Goal: Information Seeking & Learning: Learn about a topic

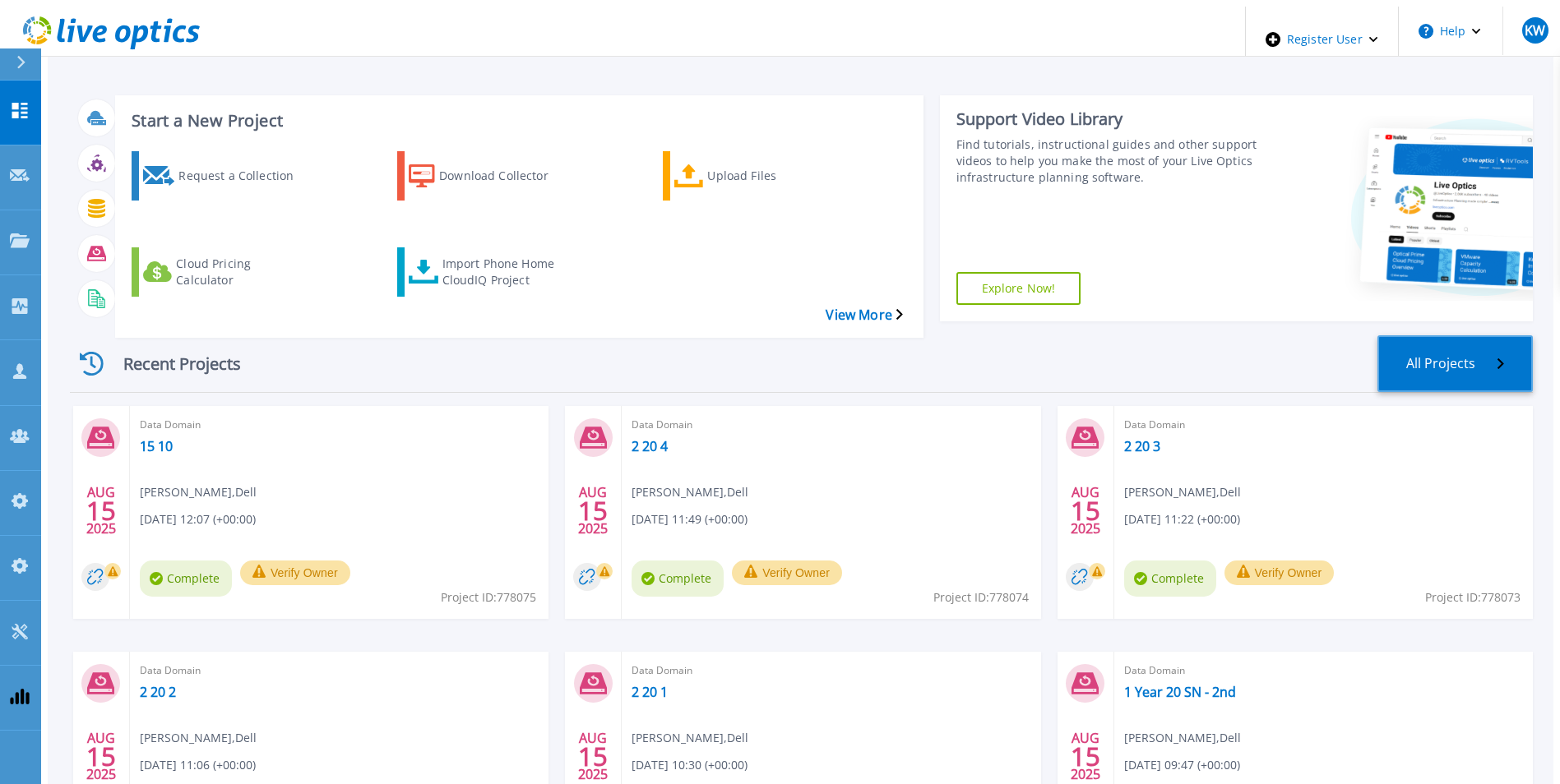
click at [1494, 336] on link "All Projects" at bounding box center [1455, 363] width 156 height 56
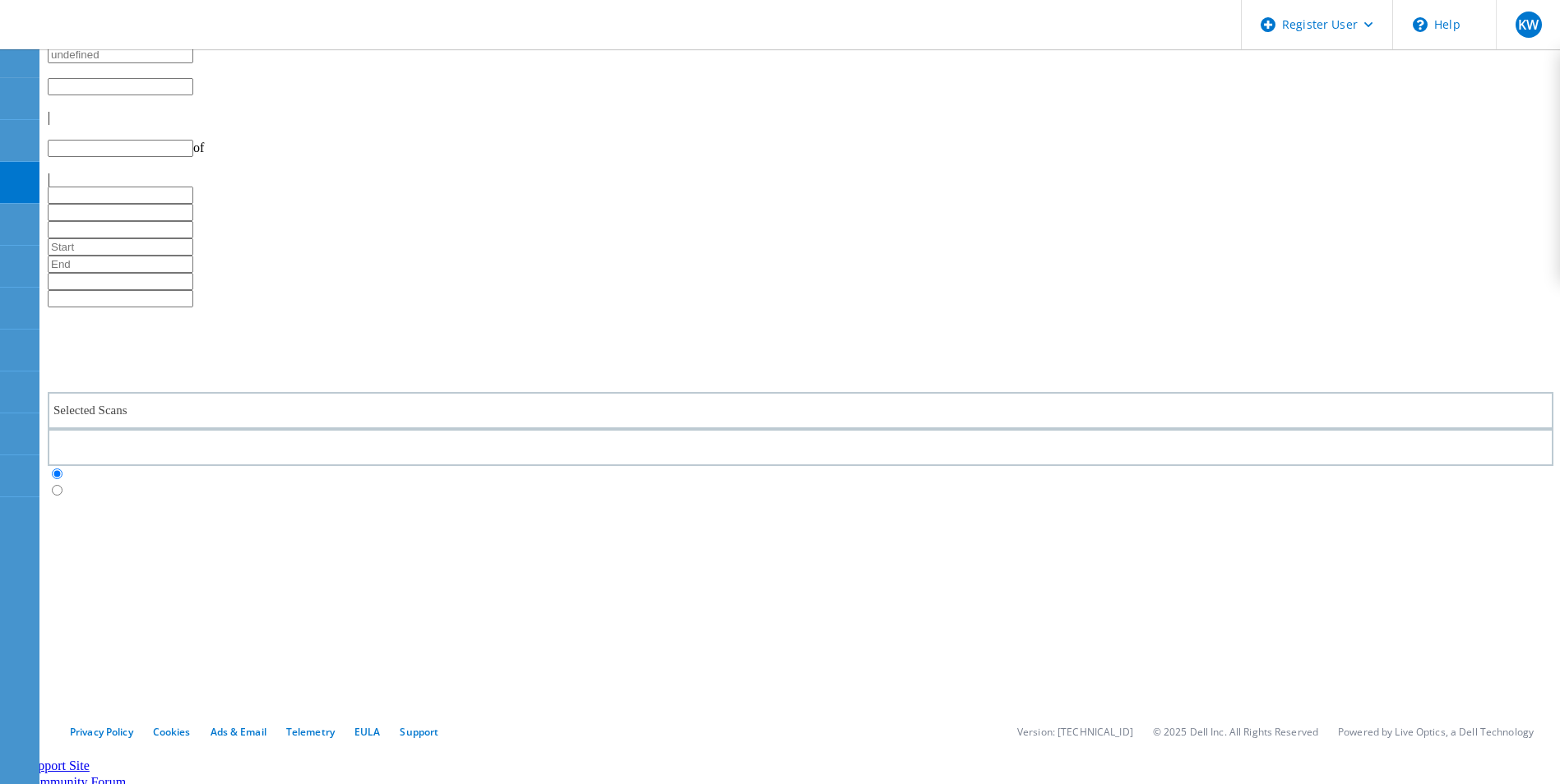
type input "1"
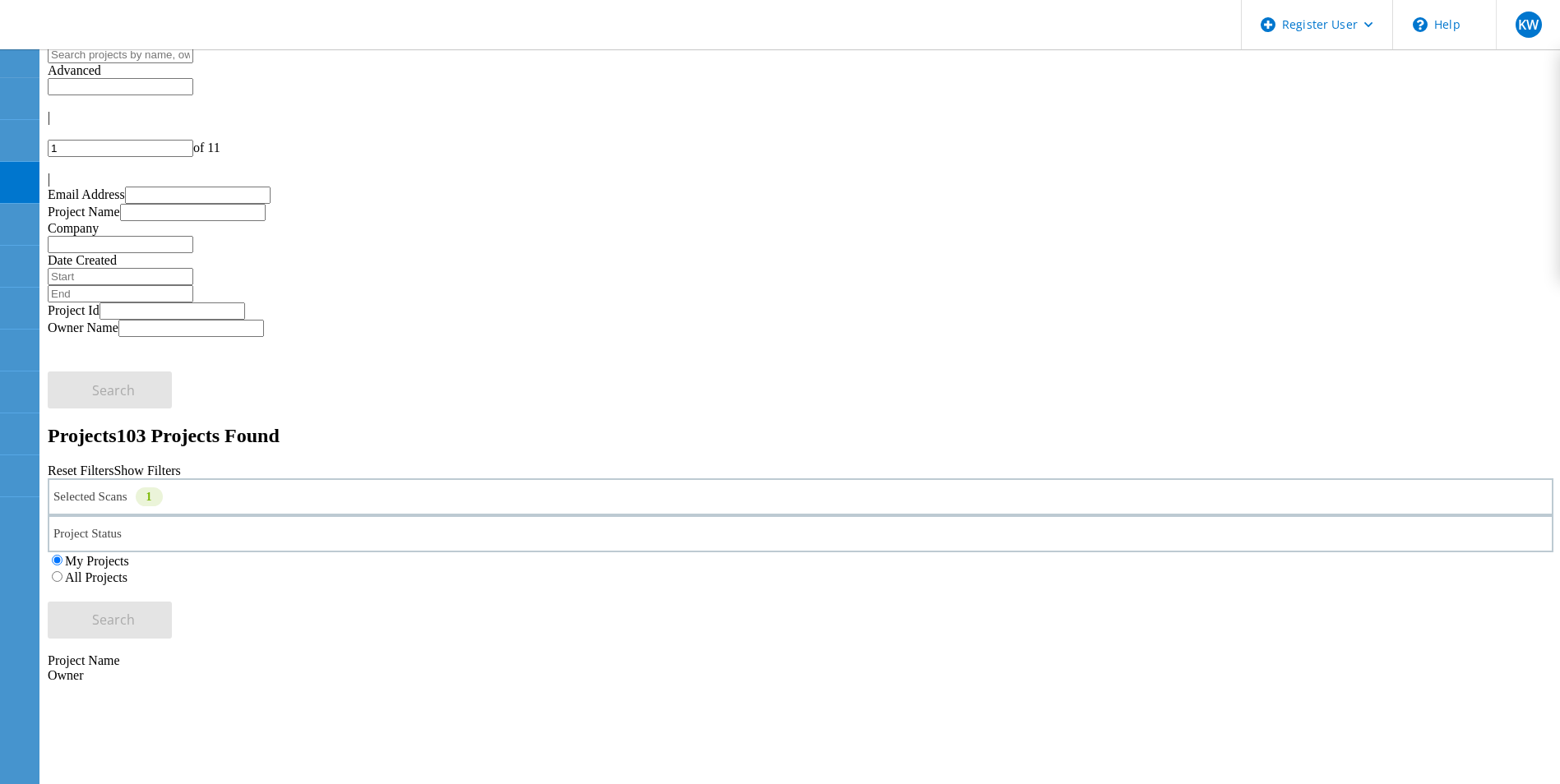
click at [241, 479] on div "Selected Scans 1" at bounding box center [800, 497] width 1505 height 37
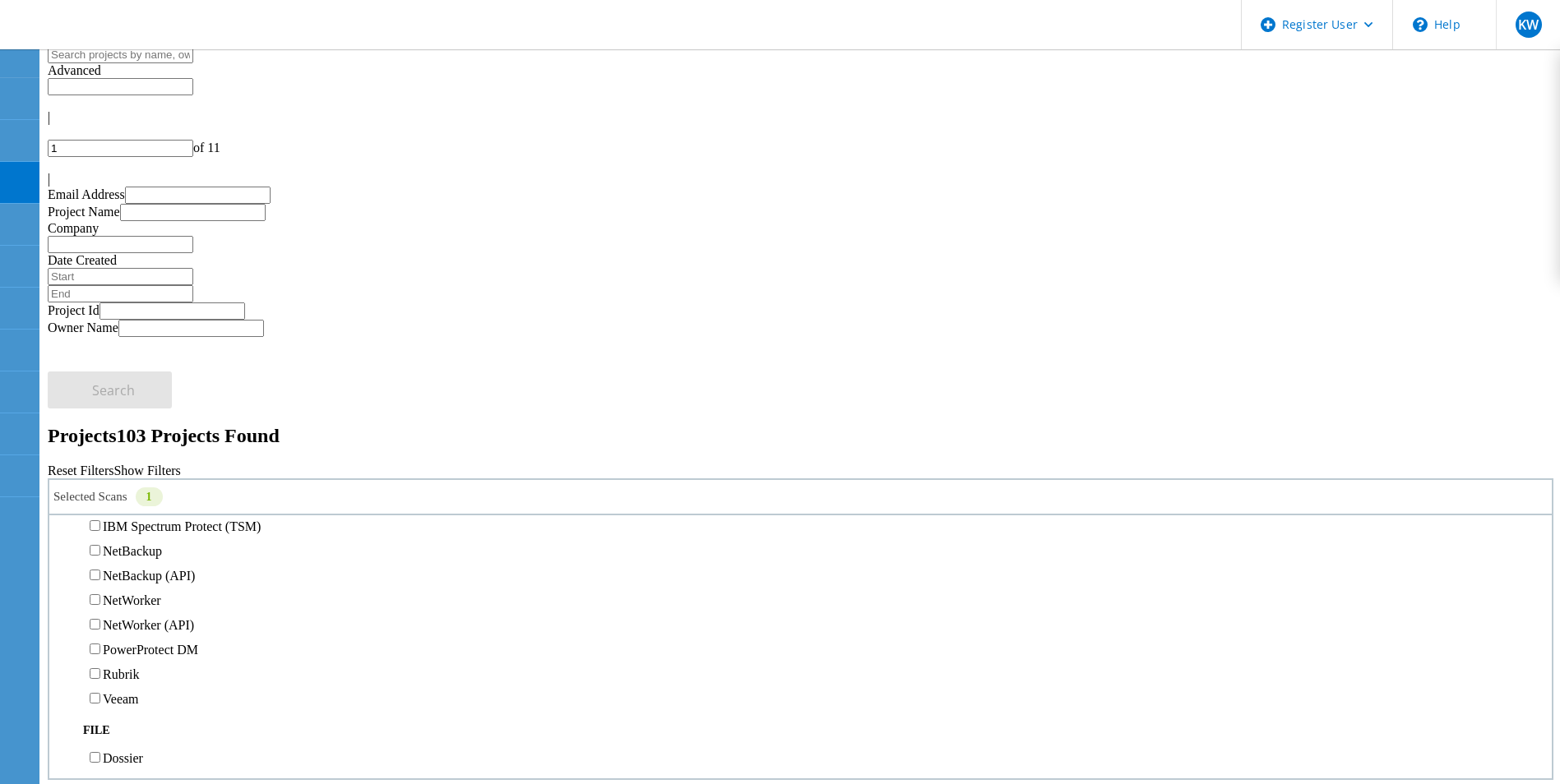
scroll to position [893, 0]
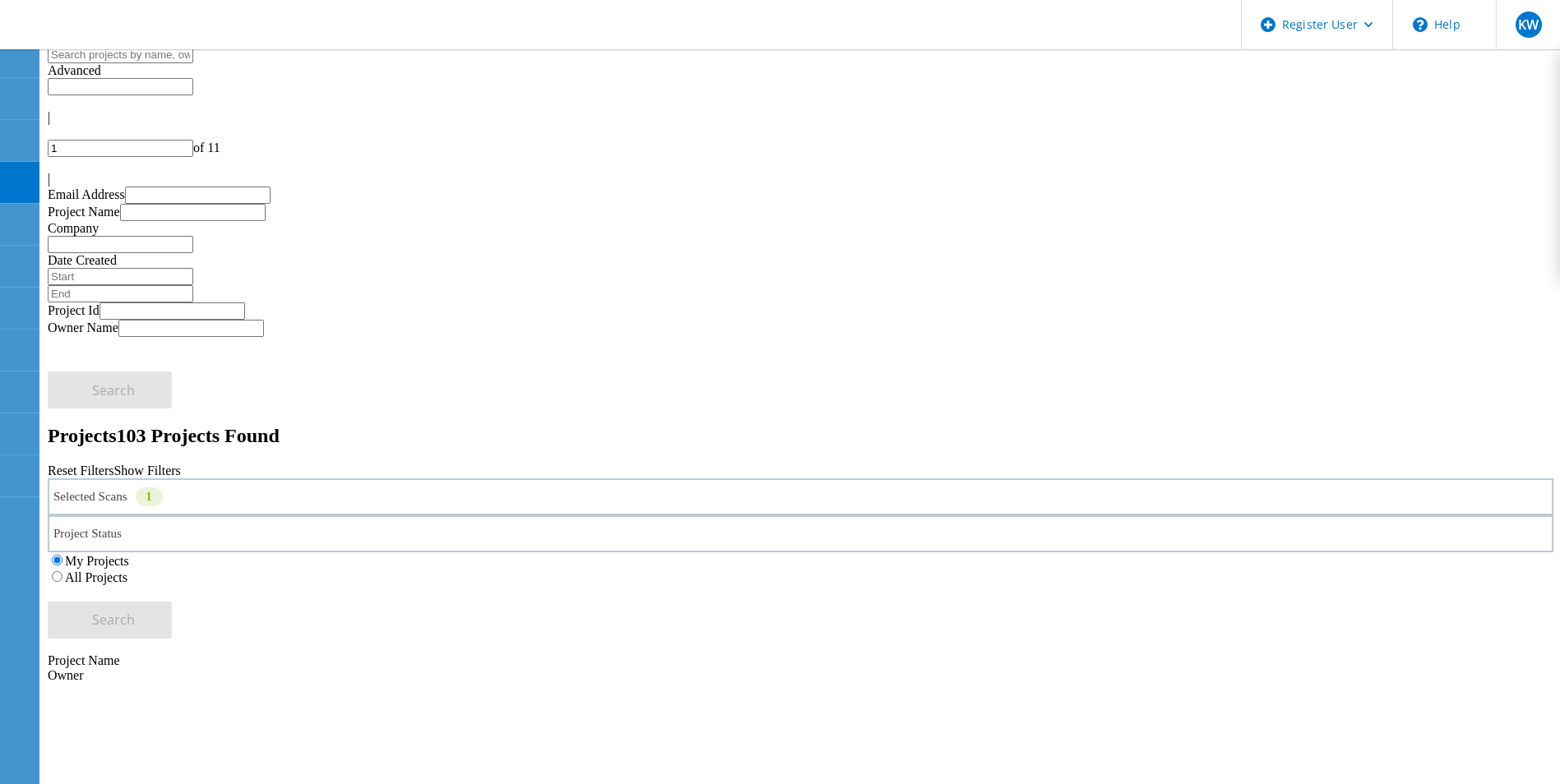
click at [1045, 569] on div "All Projects" at bounding box center [800, 577] width 1505 height 17
click at [127, 570] on label "All Projects" at bounding box center [96, 577] width 62 height 14
click at [62, 571] on input "All Projects" at bounding box center [57, 576] width 11 height 11
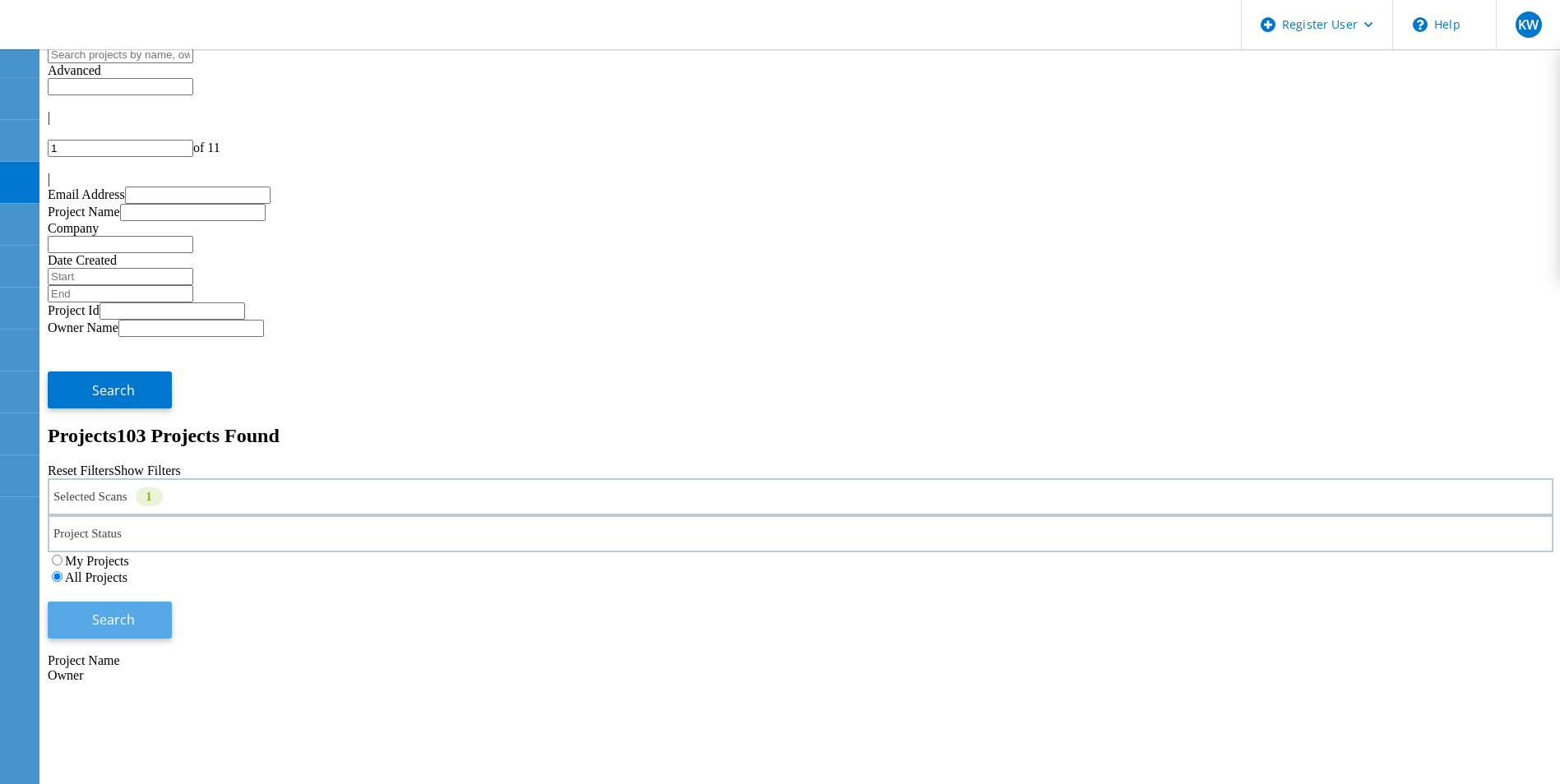
click at [172, 601] on button "Search" at bounding box center [110, 620] width 125 height 37
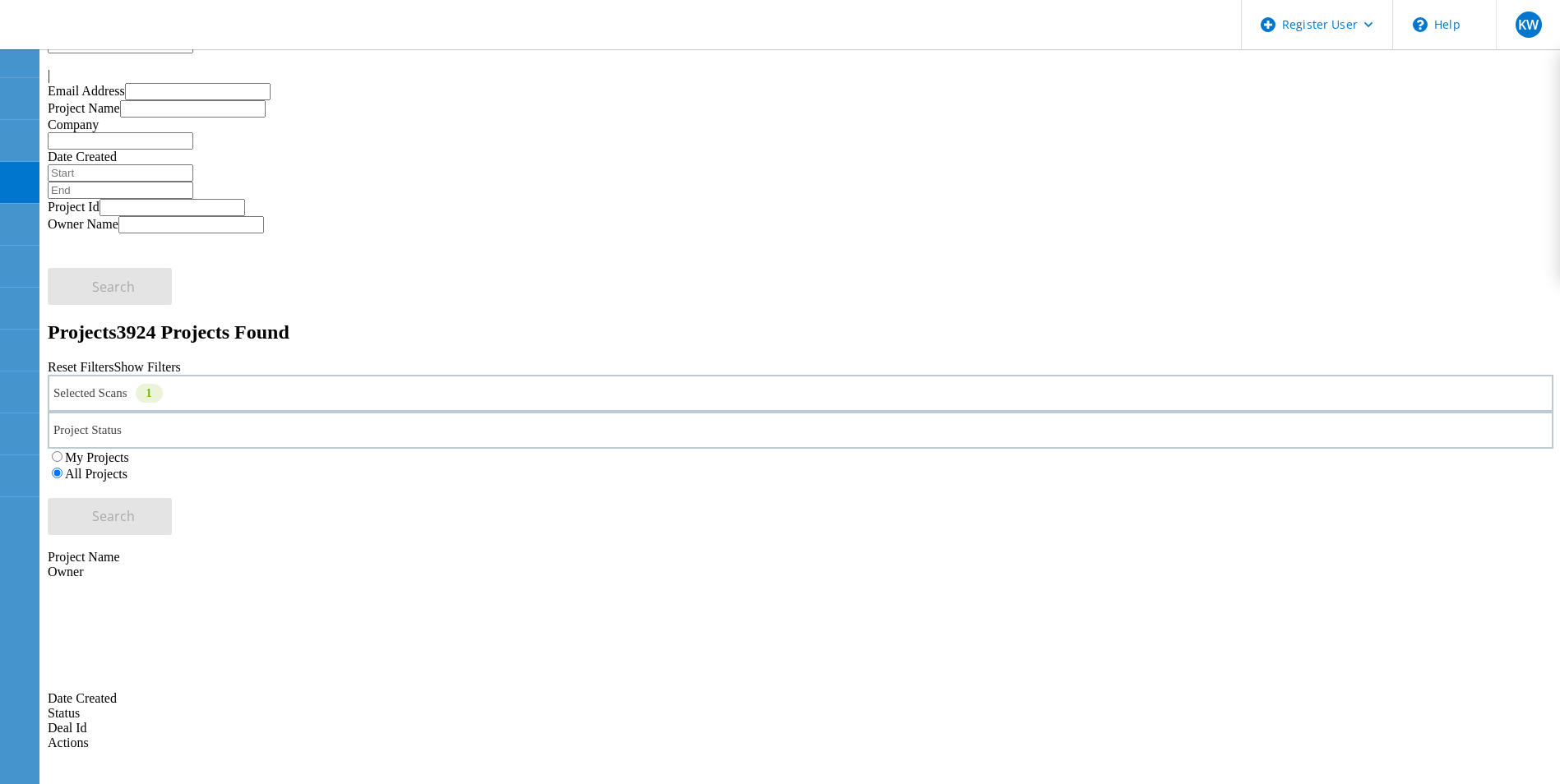
scroll to position [0, 0]
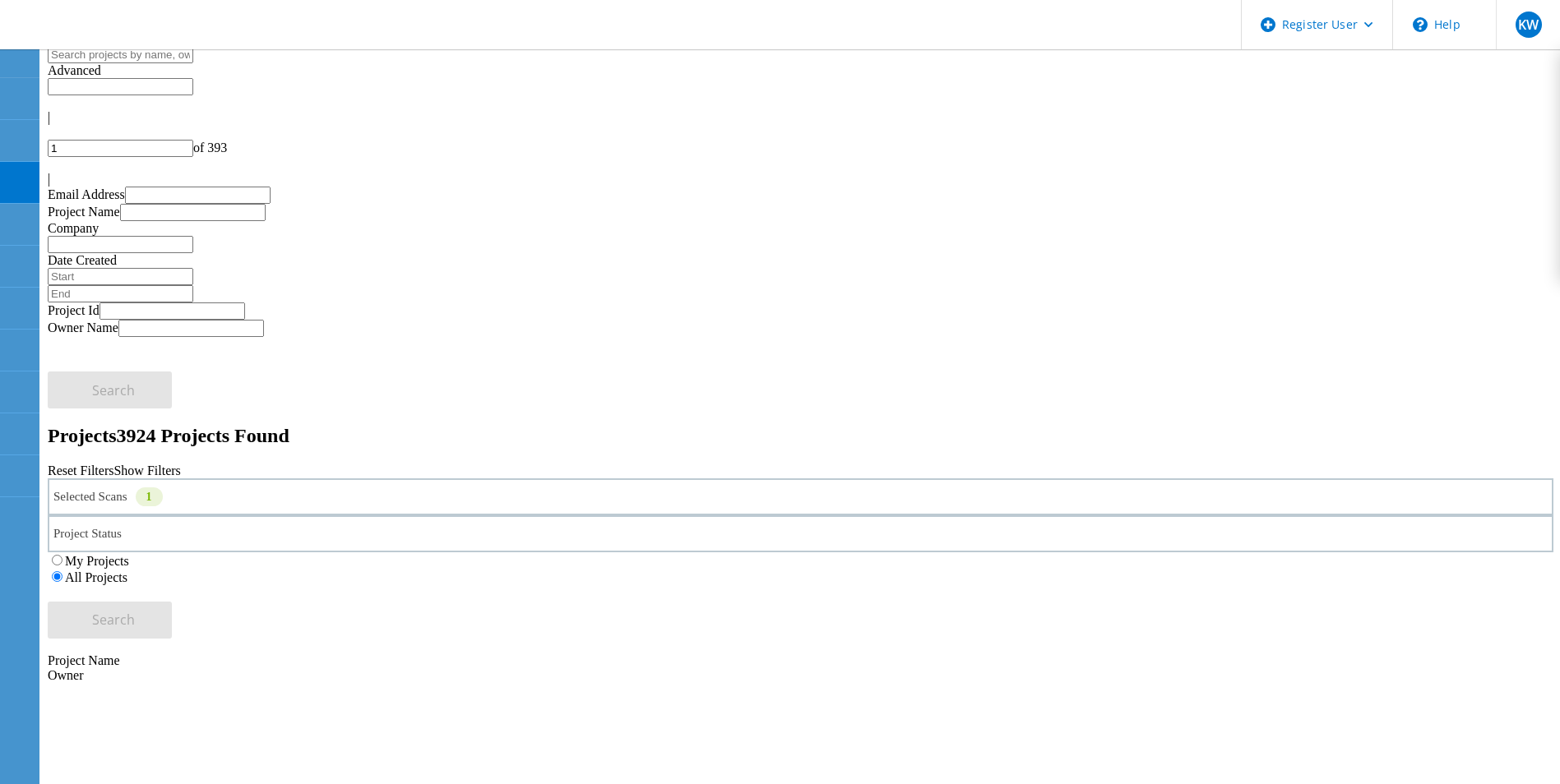
click at [556, 425] on div "Projects 3924 Projects Found" at bounding box center [800, 436] width 1505 height 22
click at [462, 425] on div "Projects 3924 Projects Found" at bounding box center [800, 436] width 1505 height 22
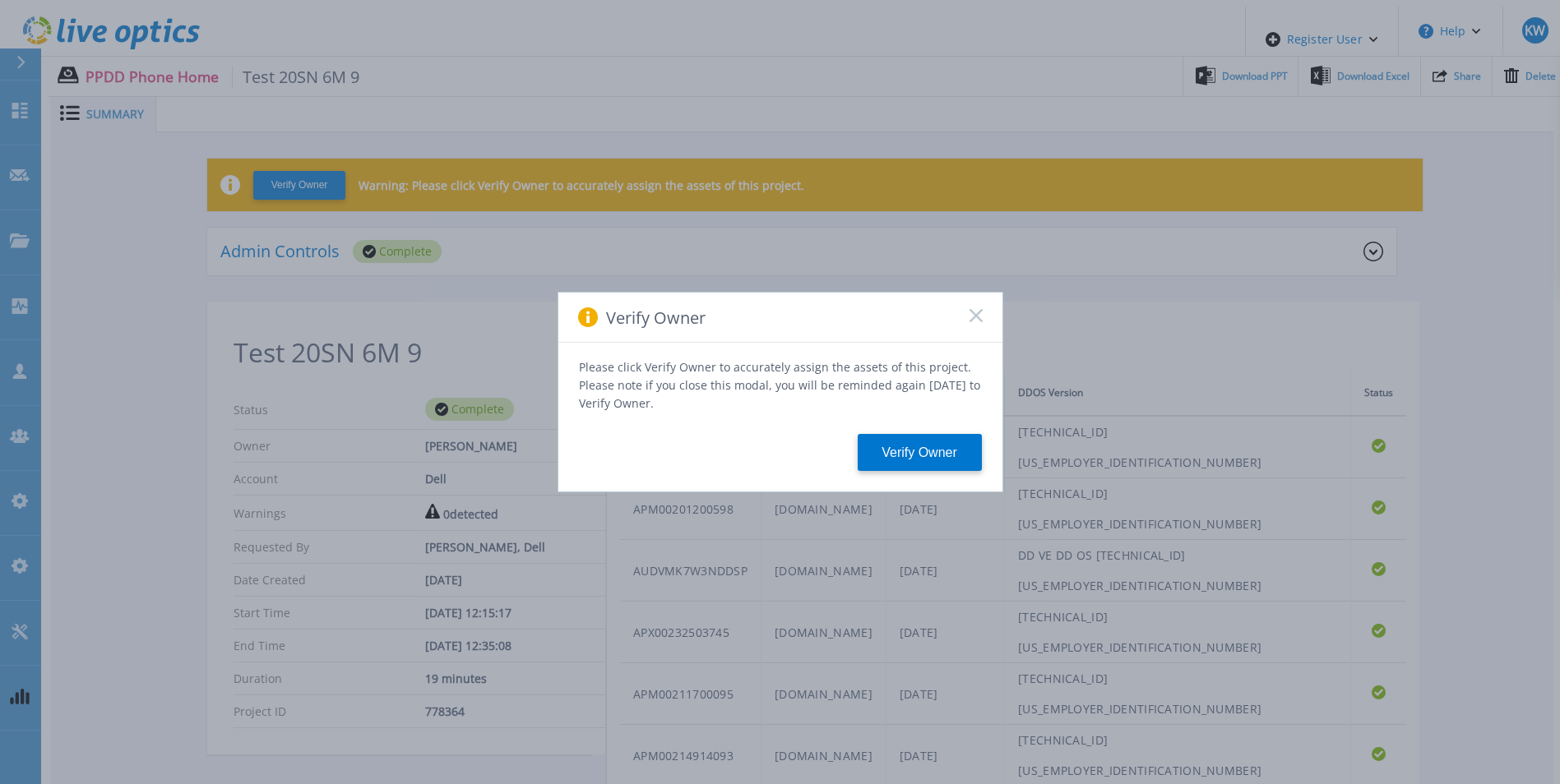
scroll to position [1009, 0]
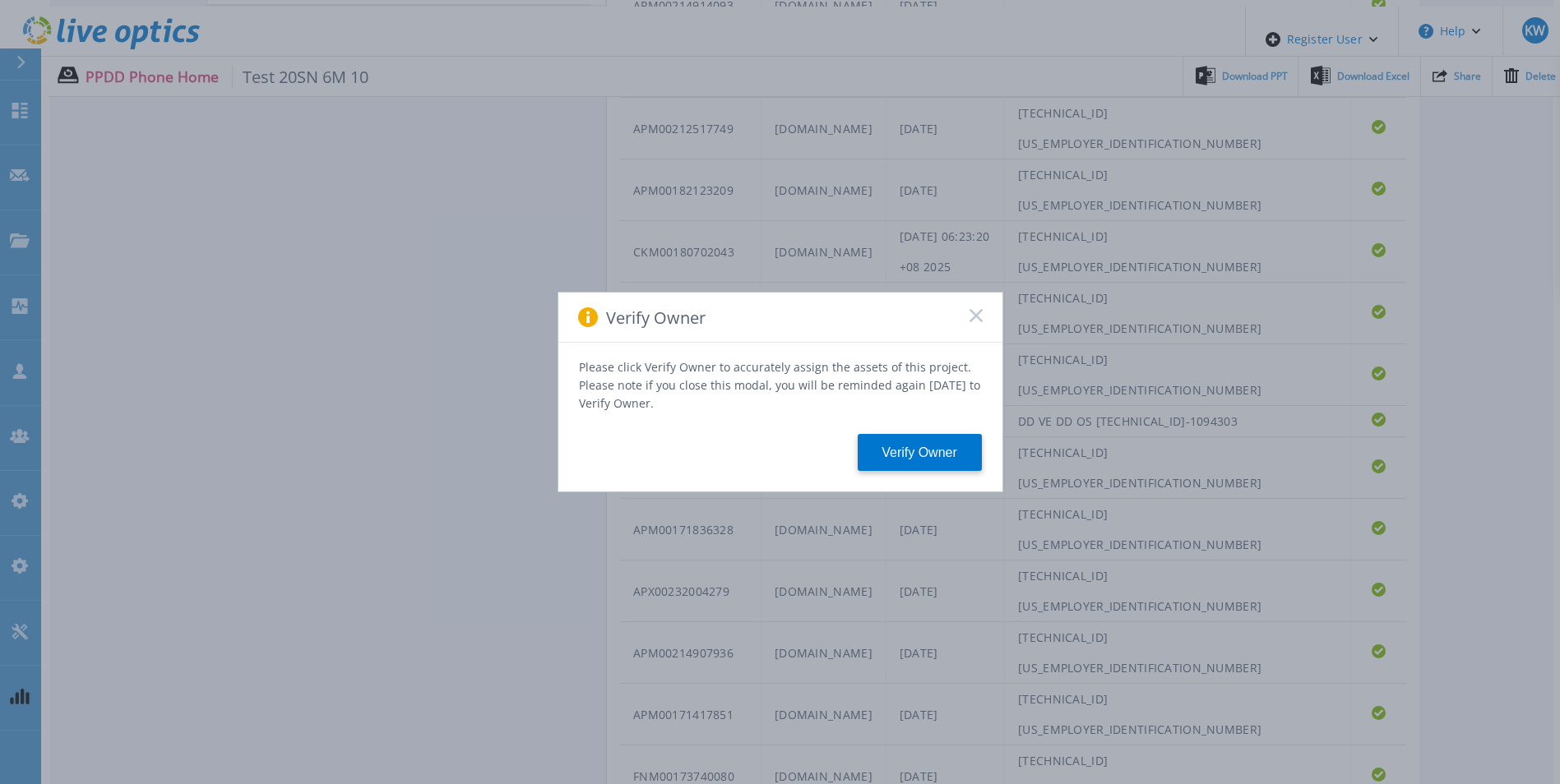
scroll to position [1009, 0]
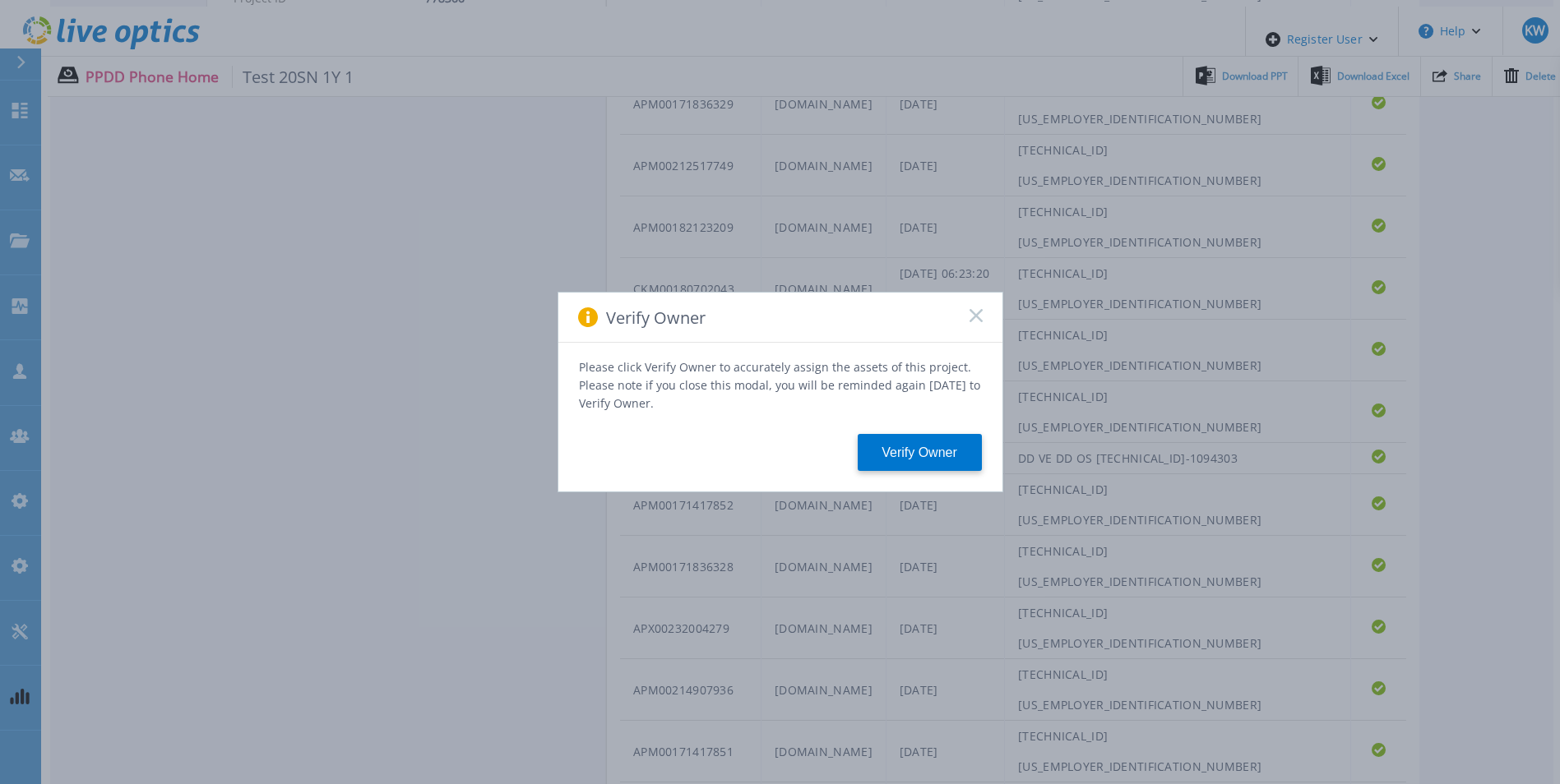
scroll to position [1009, 0]
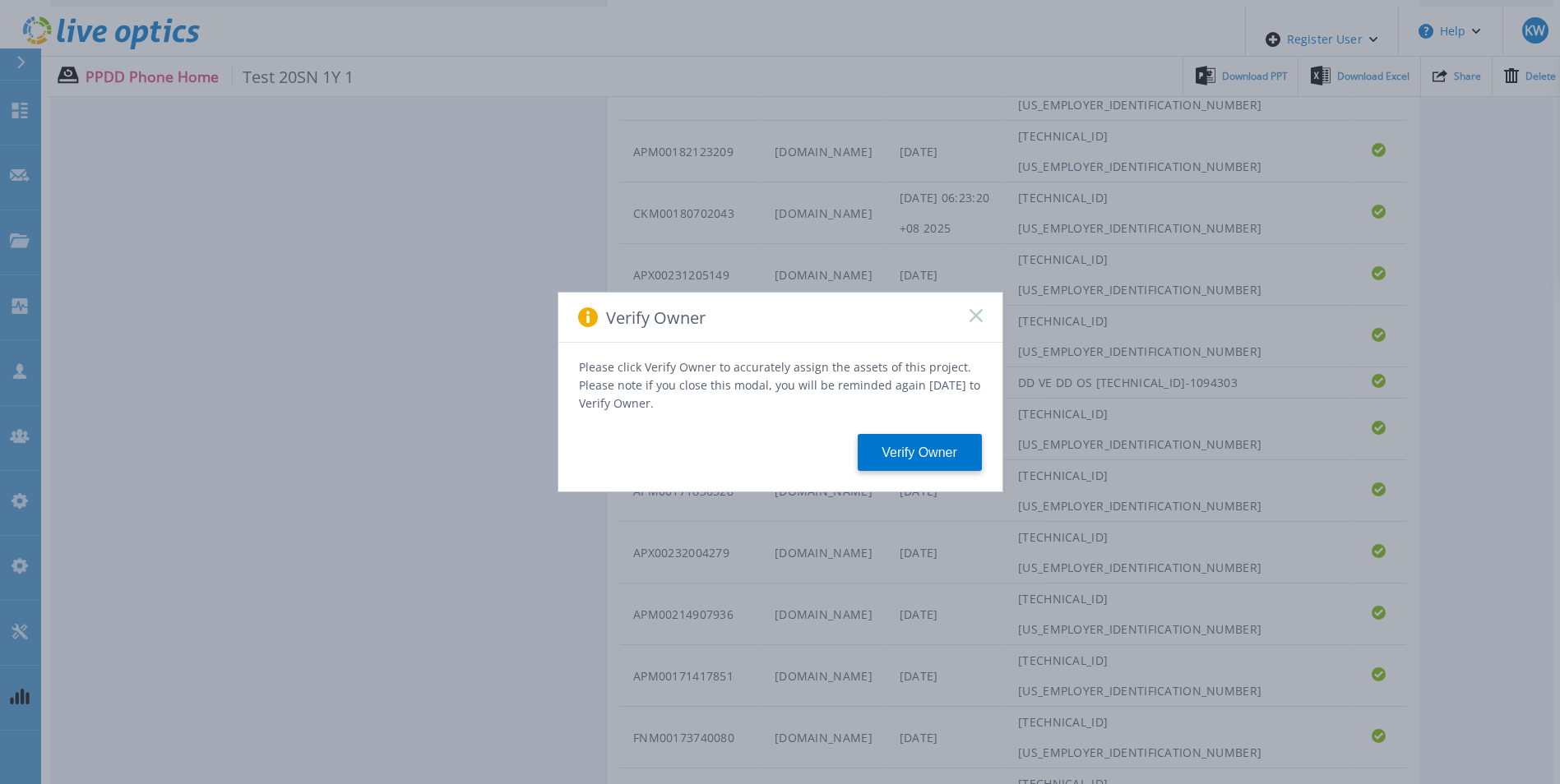
scroll to position [1009, 0]
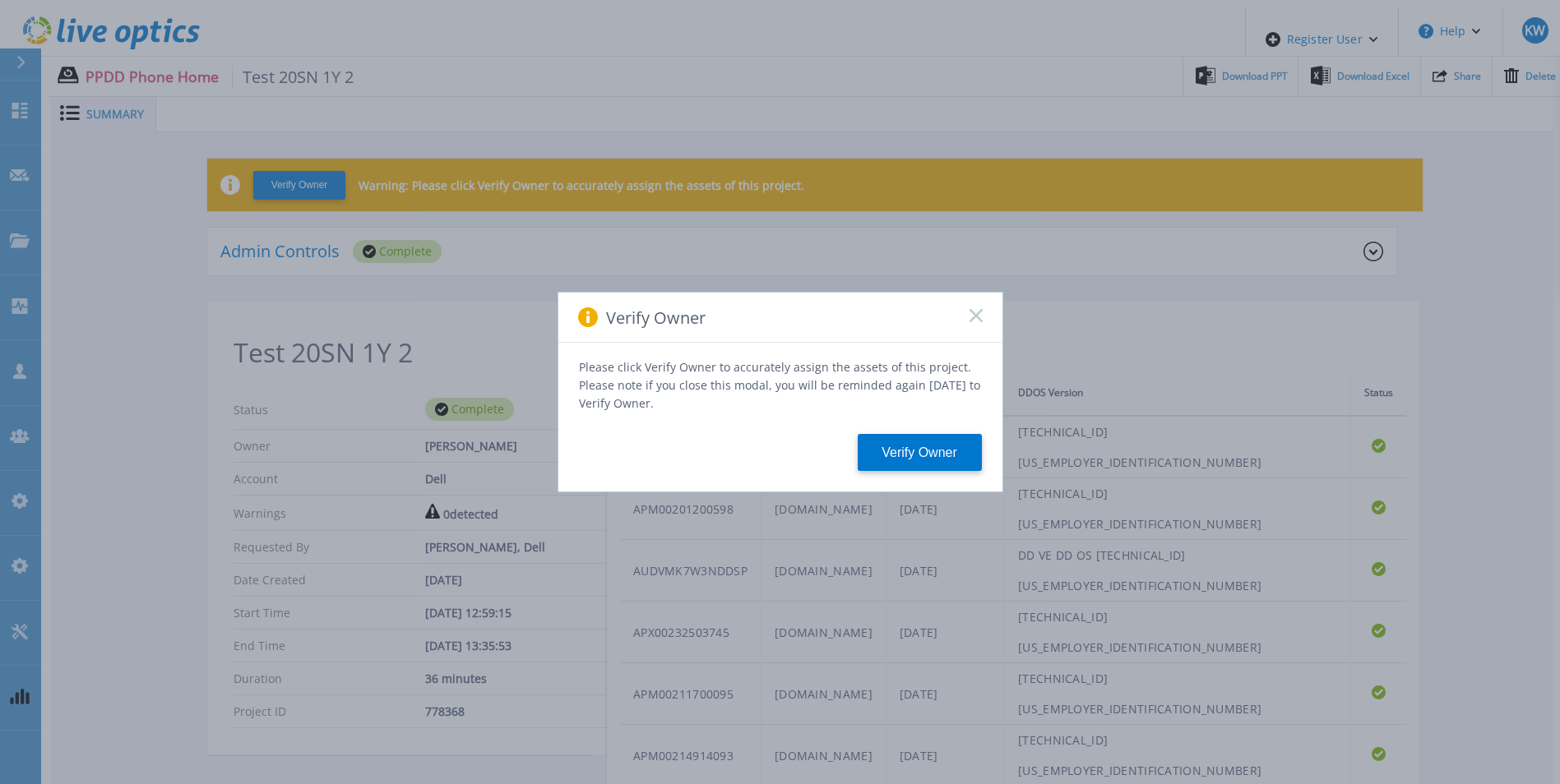
scroll to position [1009, 0]
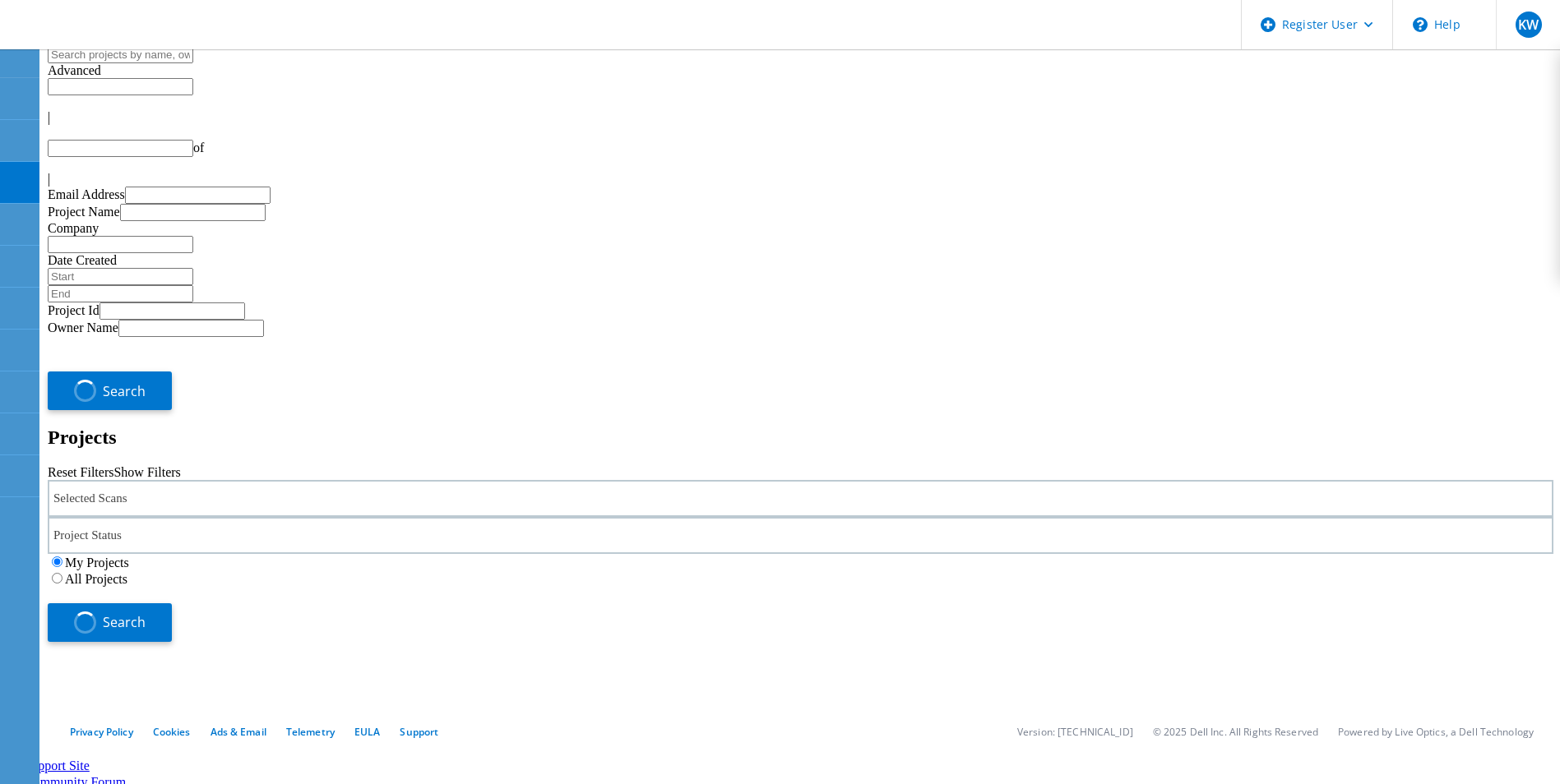
type input "1"
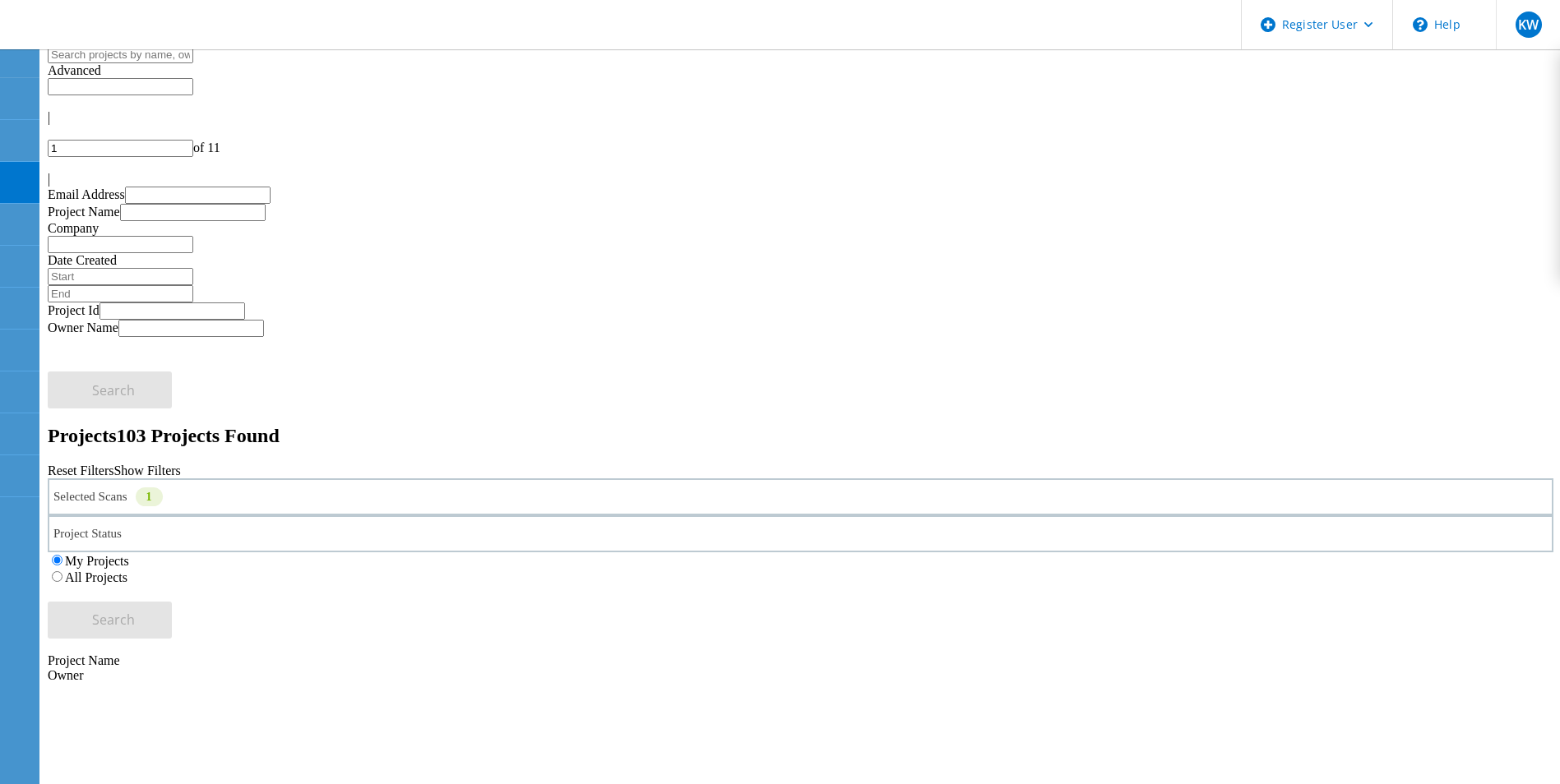
click at [127, 570] on label "All Projects" at bounding box center [96, 577] width 62 height 14
click at [62, 571] on input "All Projects" at bounding box center [57, 576] width 11 height 11
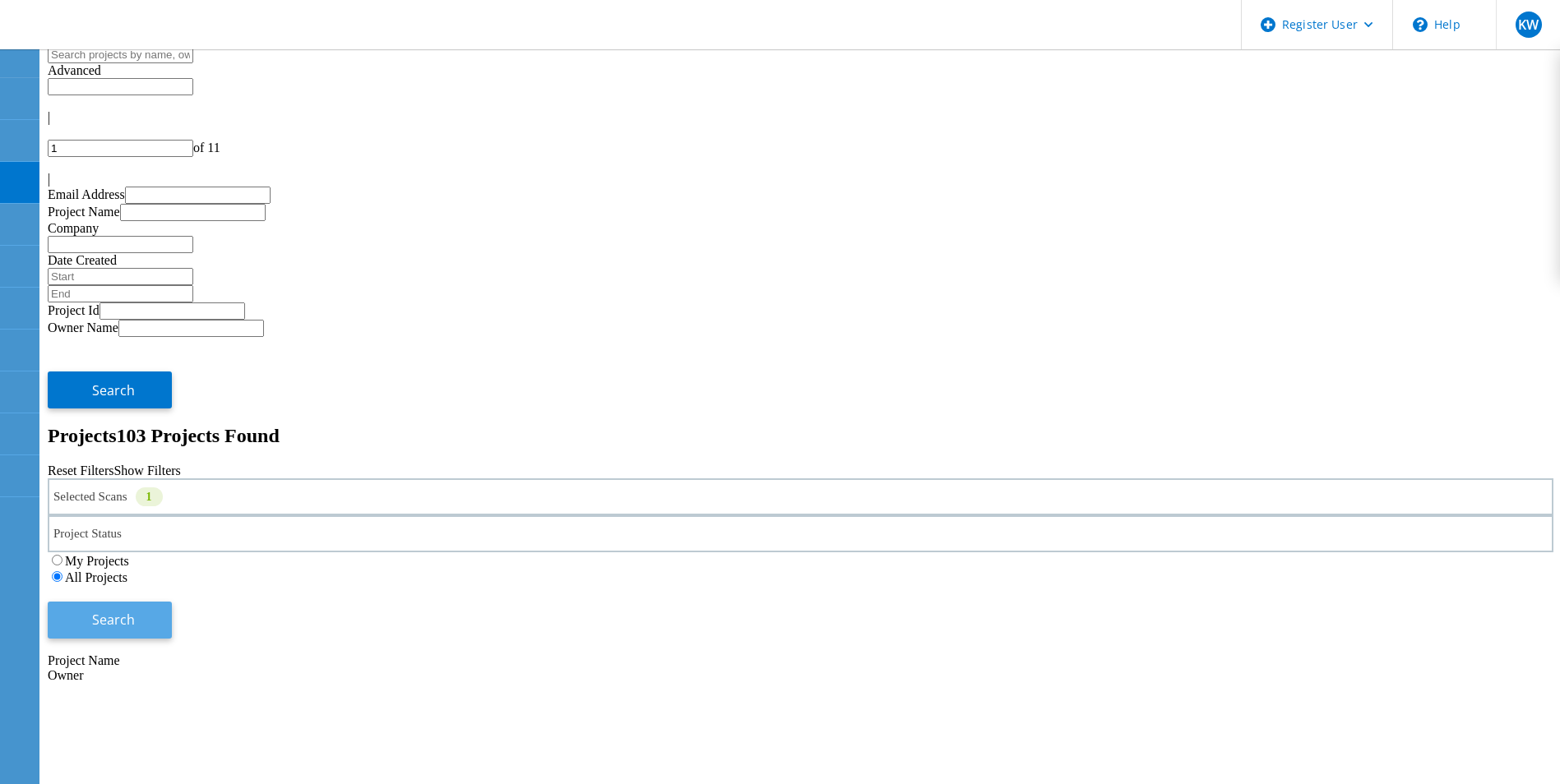
click at [135, 611] on span "Search" at bounding box center [113, 619] width 43 height 18
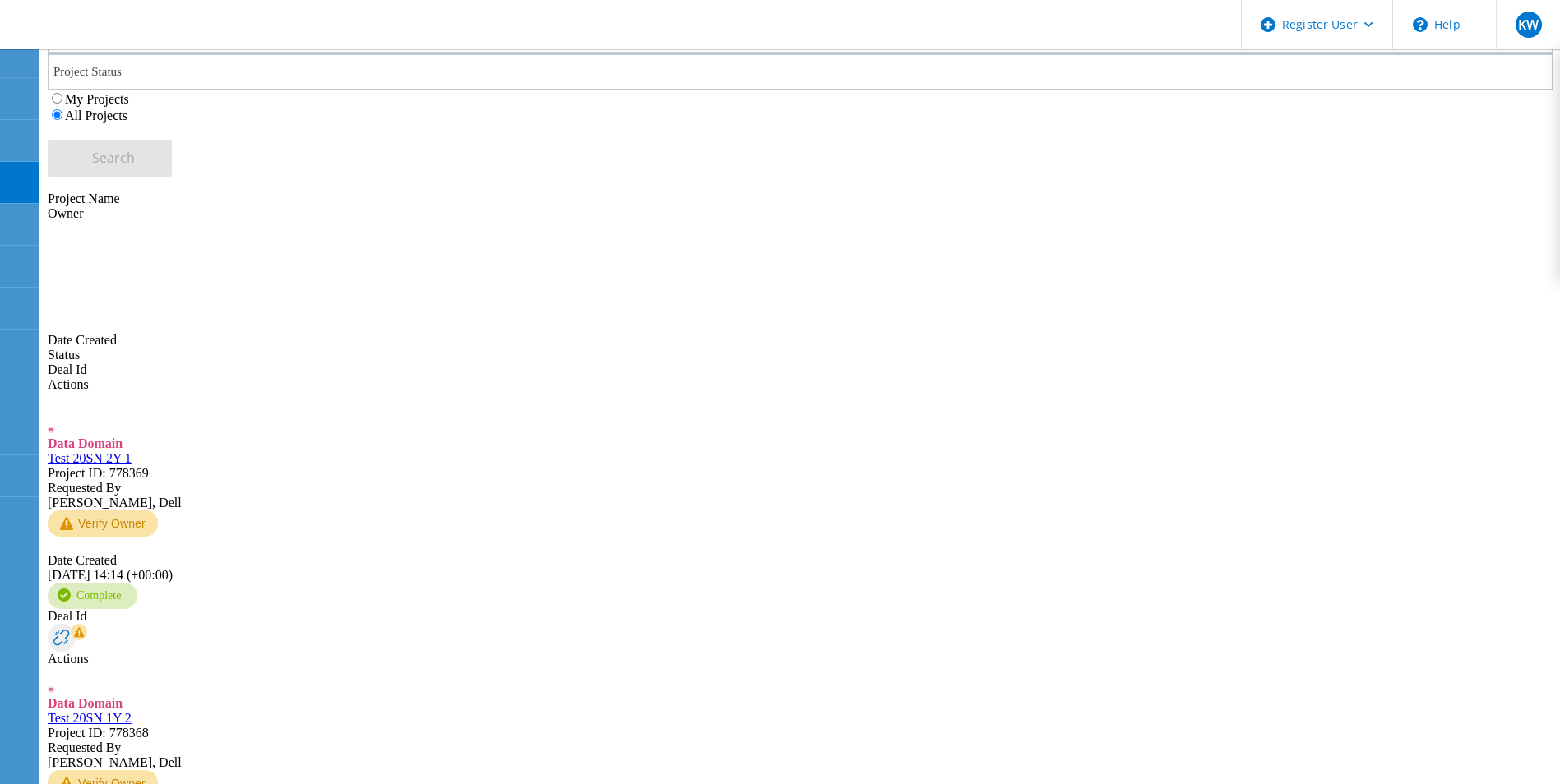
scroll to position [569, 0]
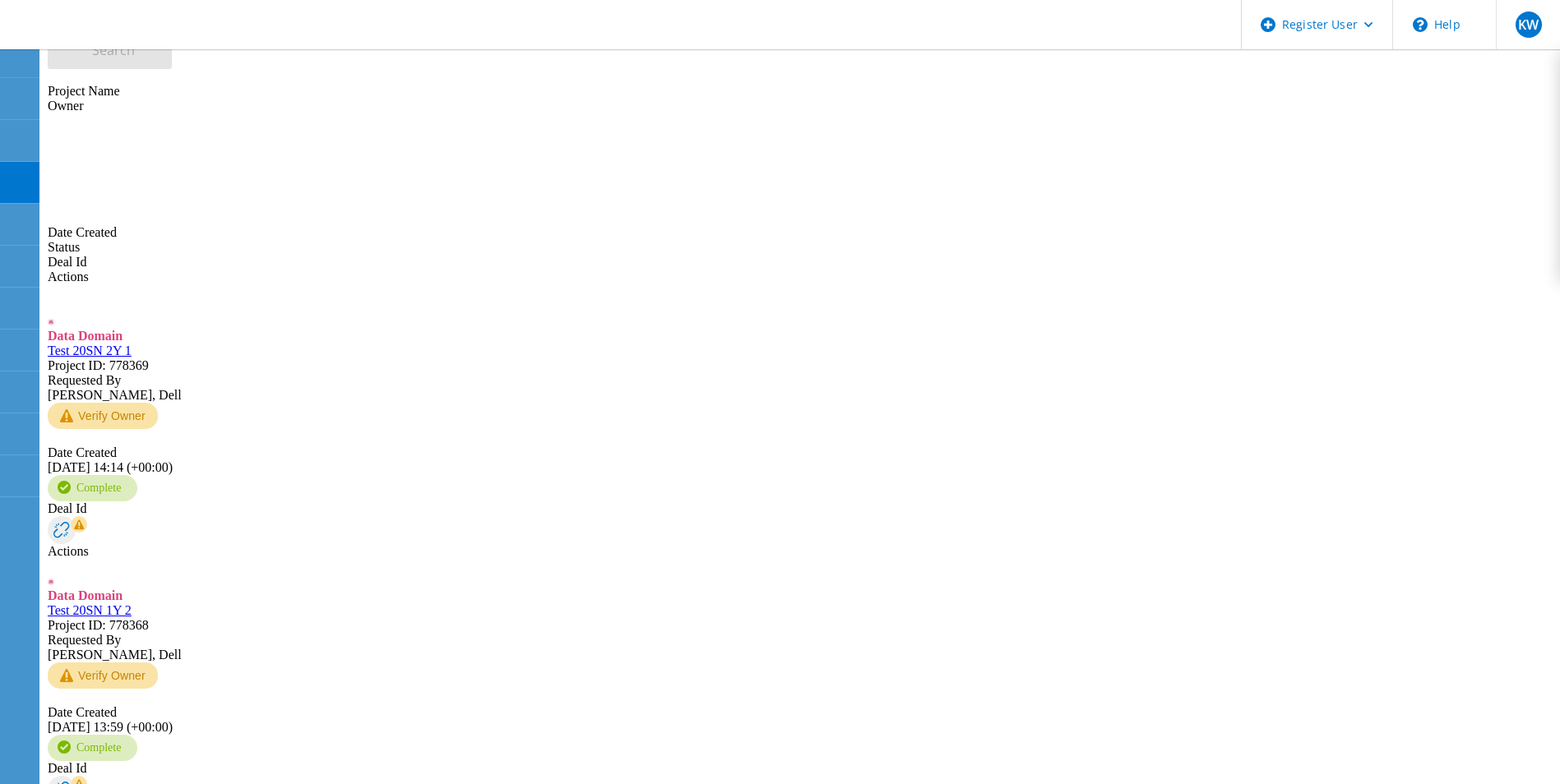
type input "Show 20 Projects"
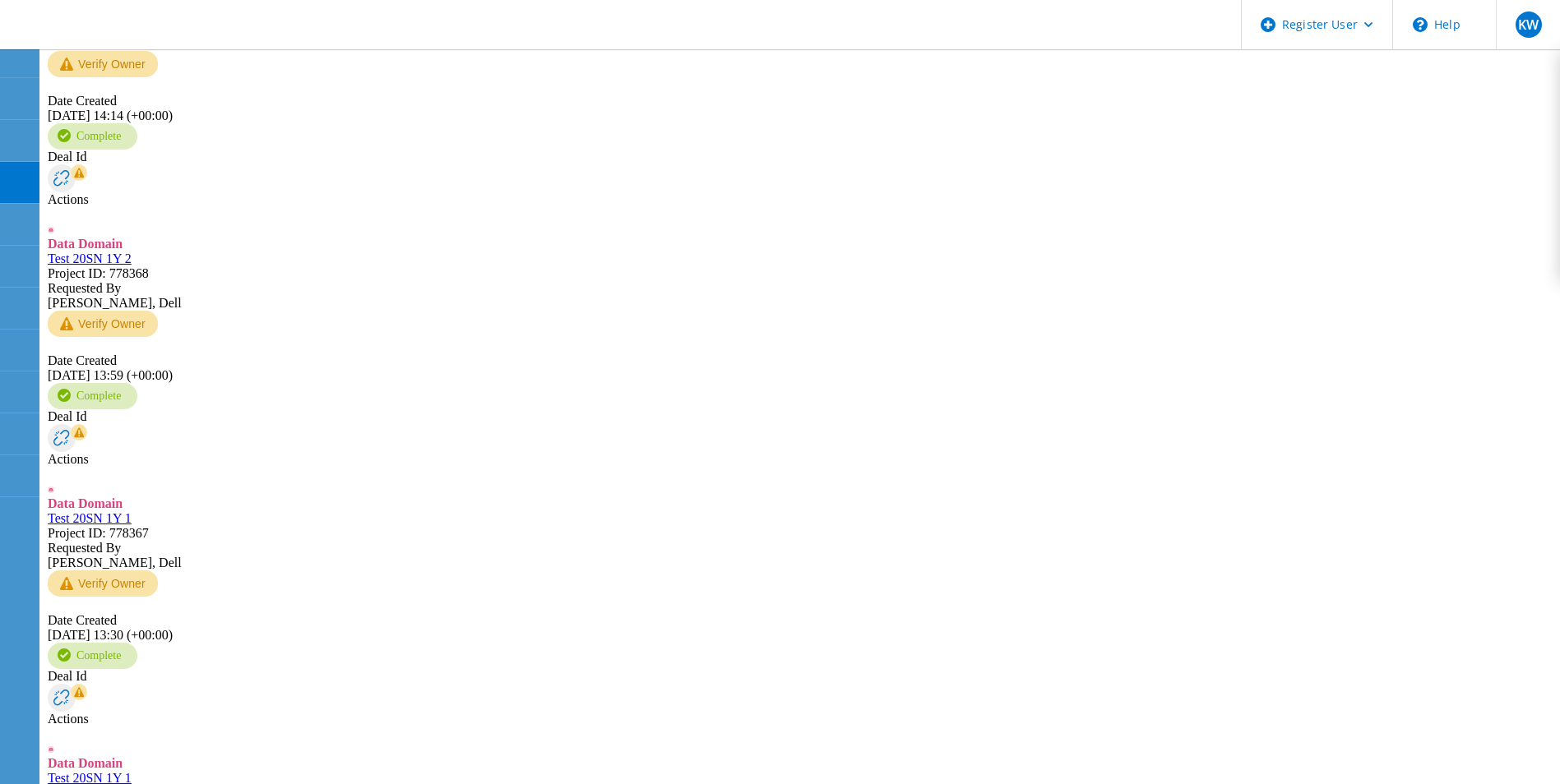
scroll to position [1168, 0]
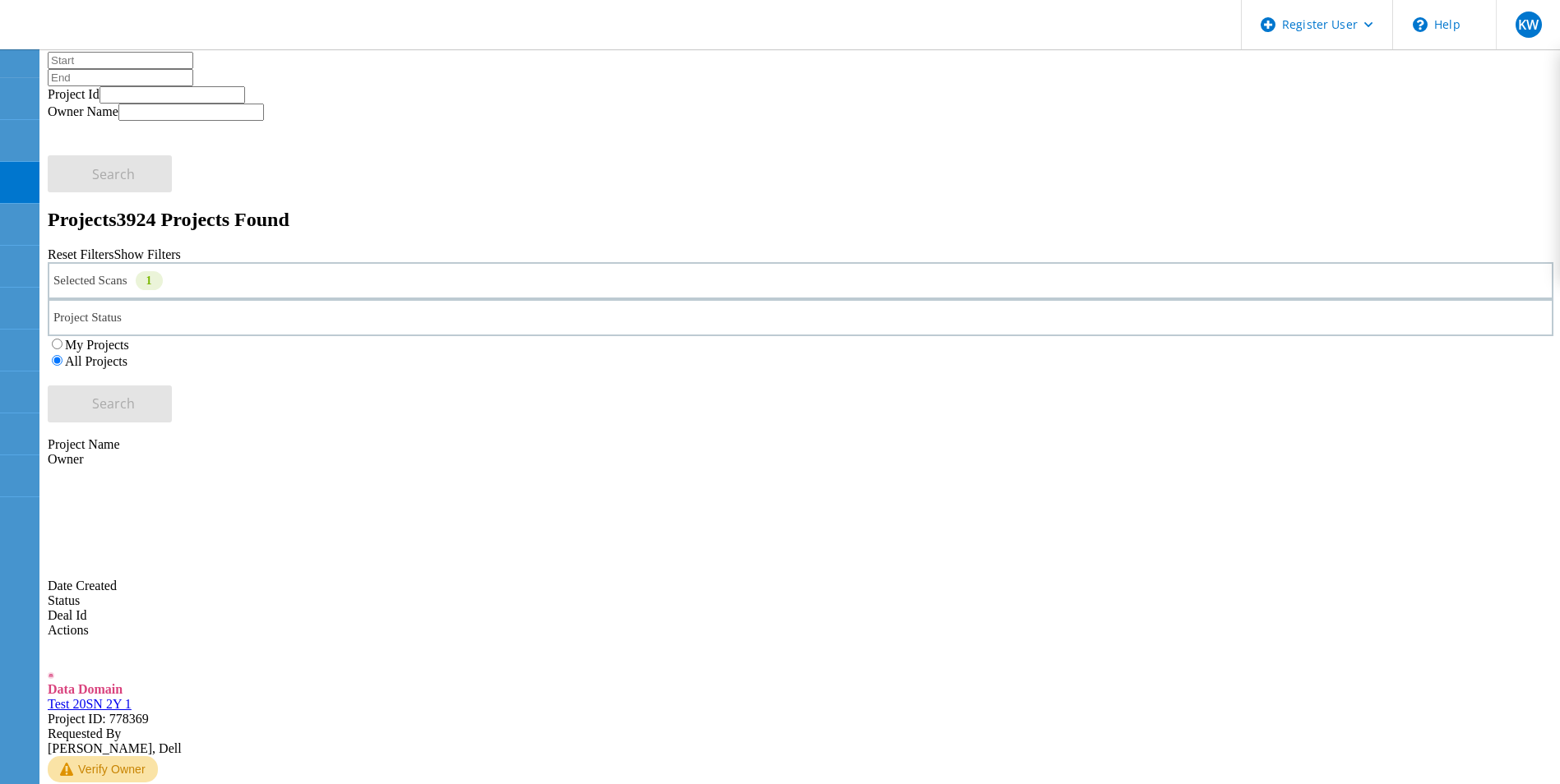
scroll to position [324, 0]
drag, startPoint x: 239, startPoint y: 193, endPoint x: 223, endPoint y: 200, distance: 17.5
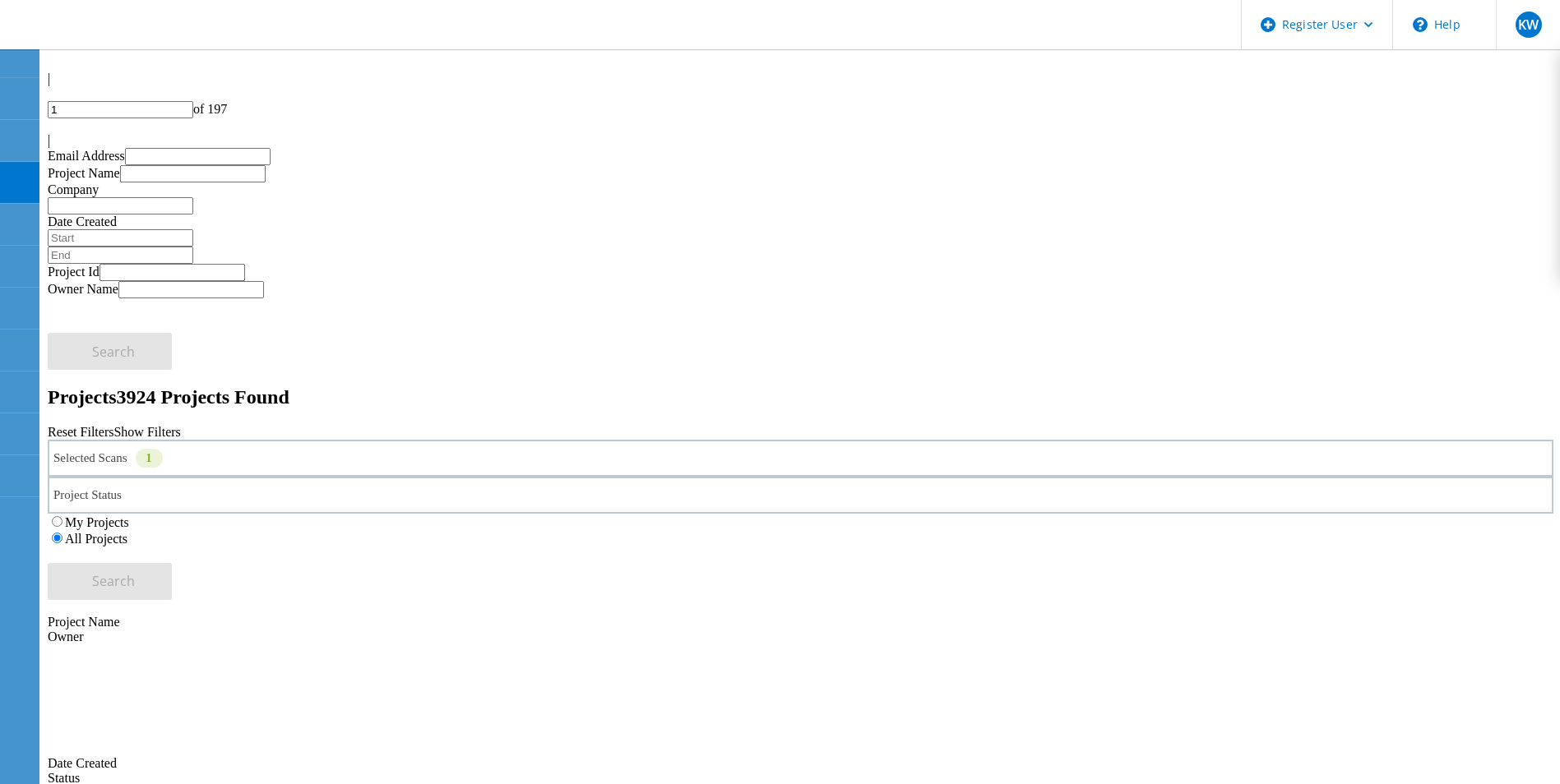
scroll to position [148, 0]
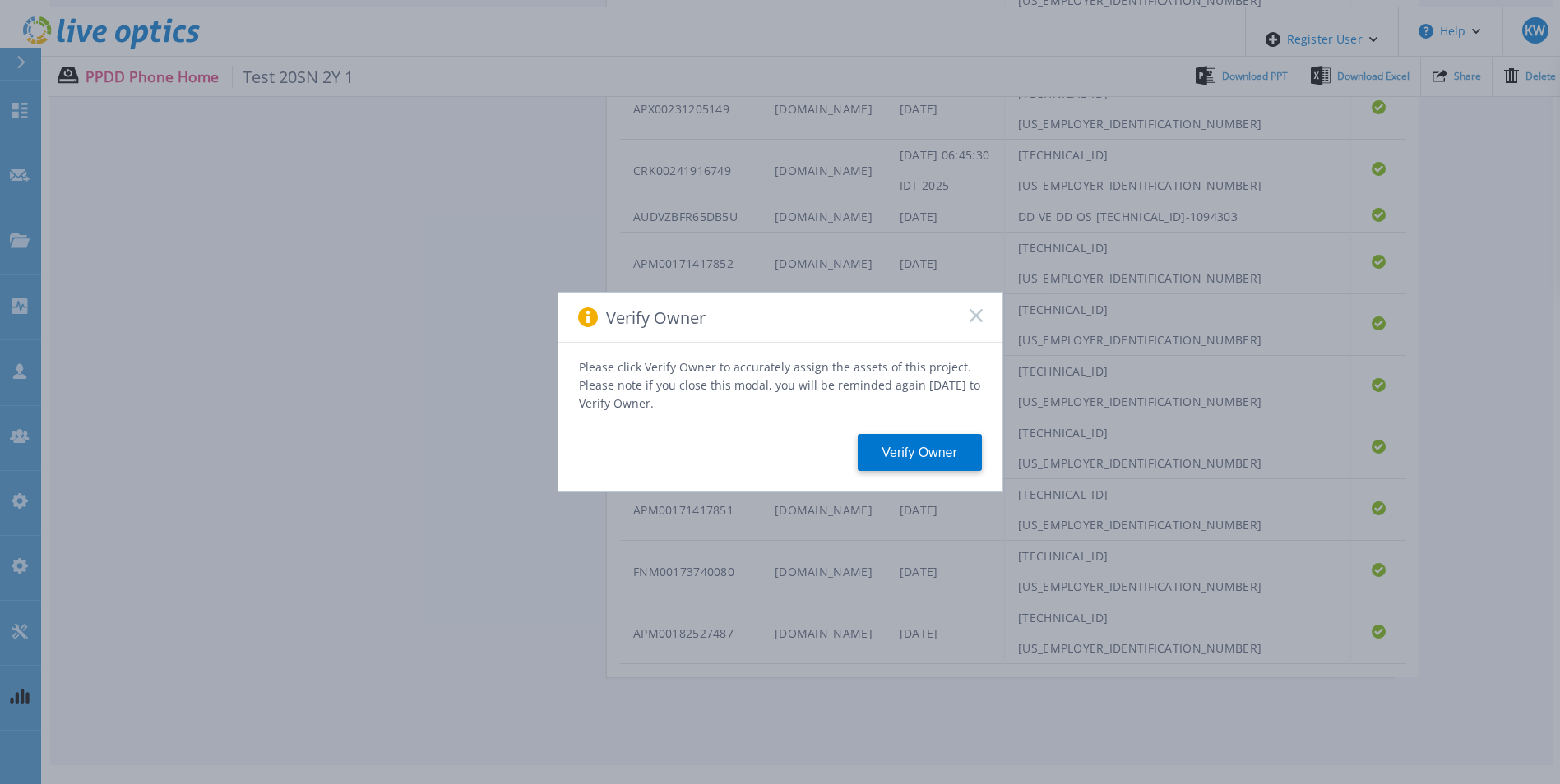
scroll to position [1009, 0]
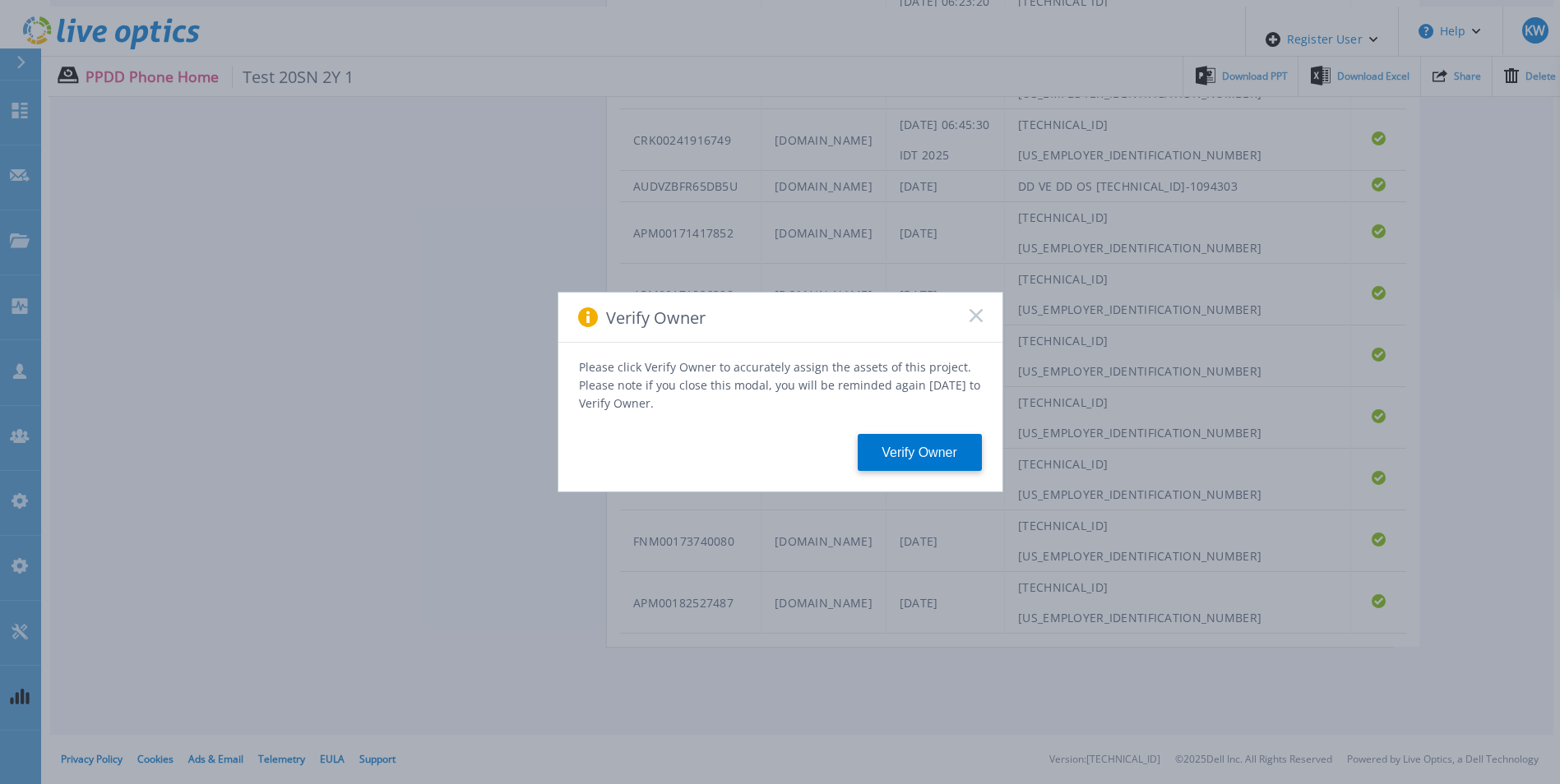
click at [976, 322] on icon at bounding box center [976, 315] width 13 height 13
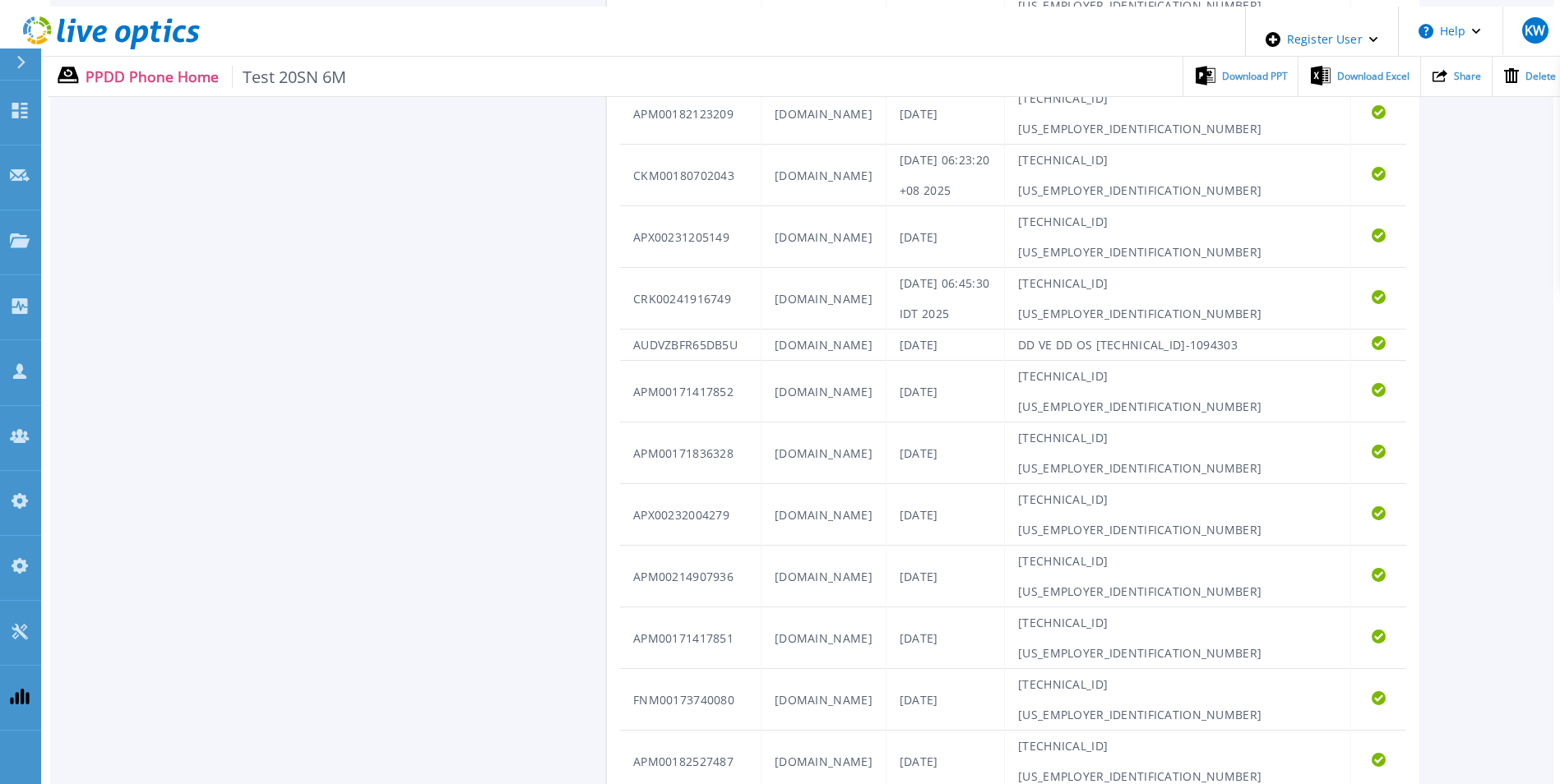
scroll to position [892, 0]
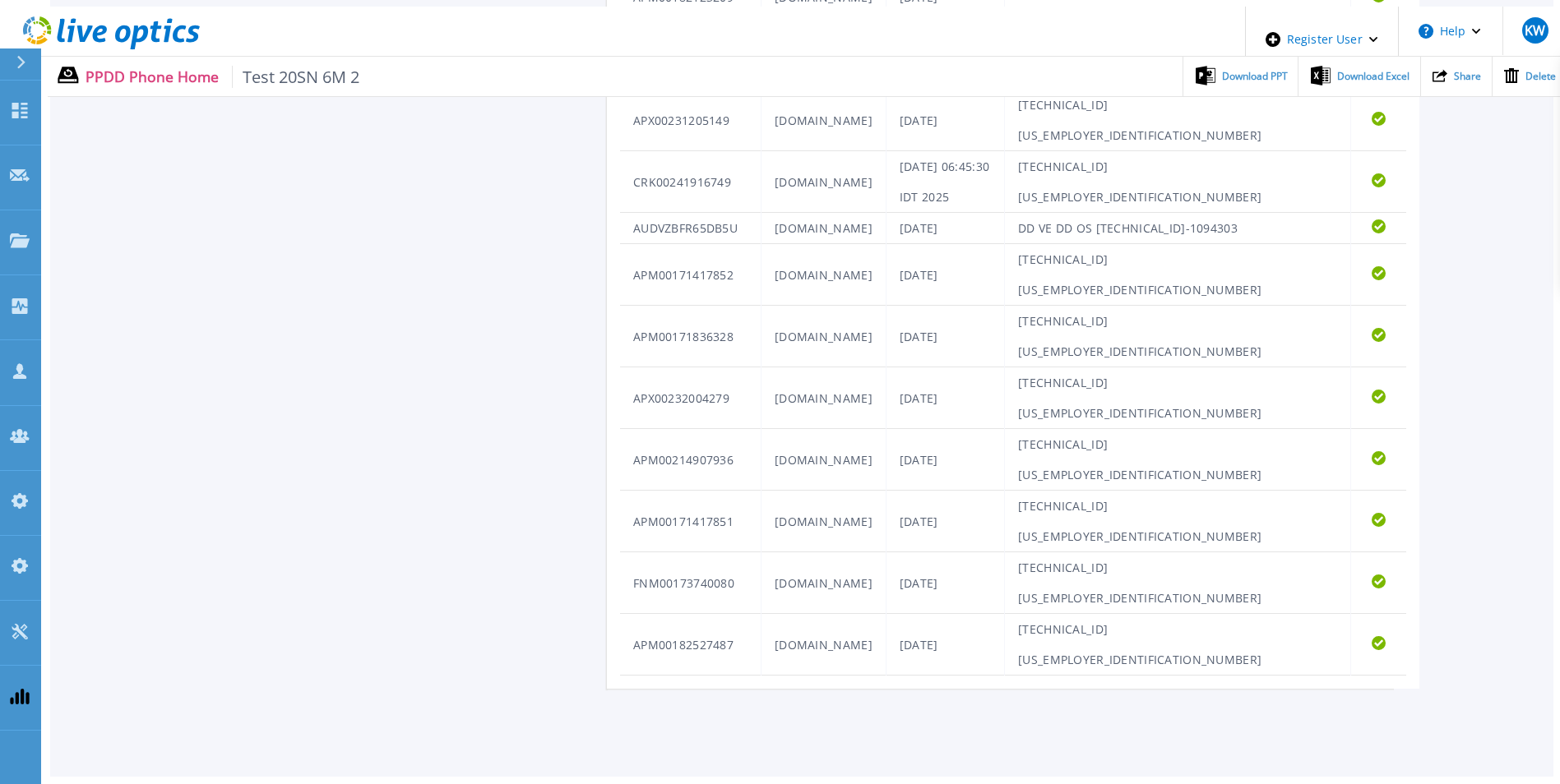
scroll to position [1009, 0]
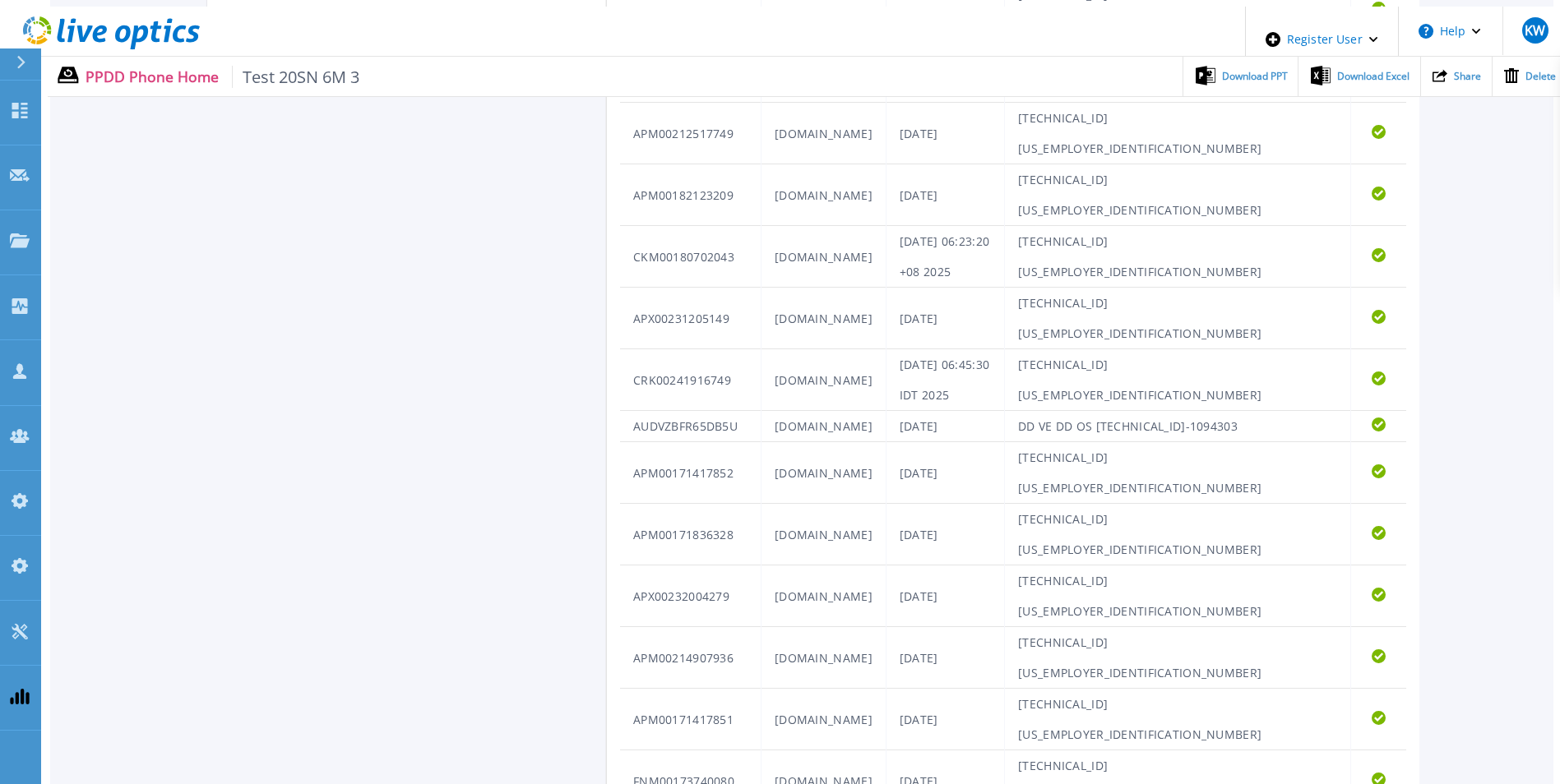
scroll to position [1009, 0]
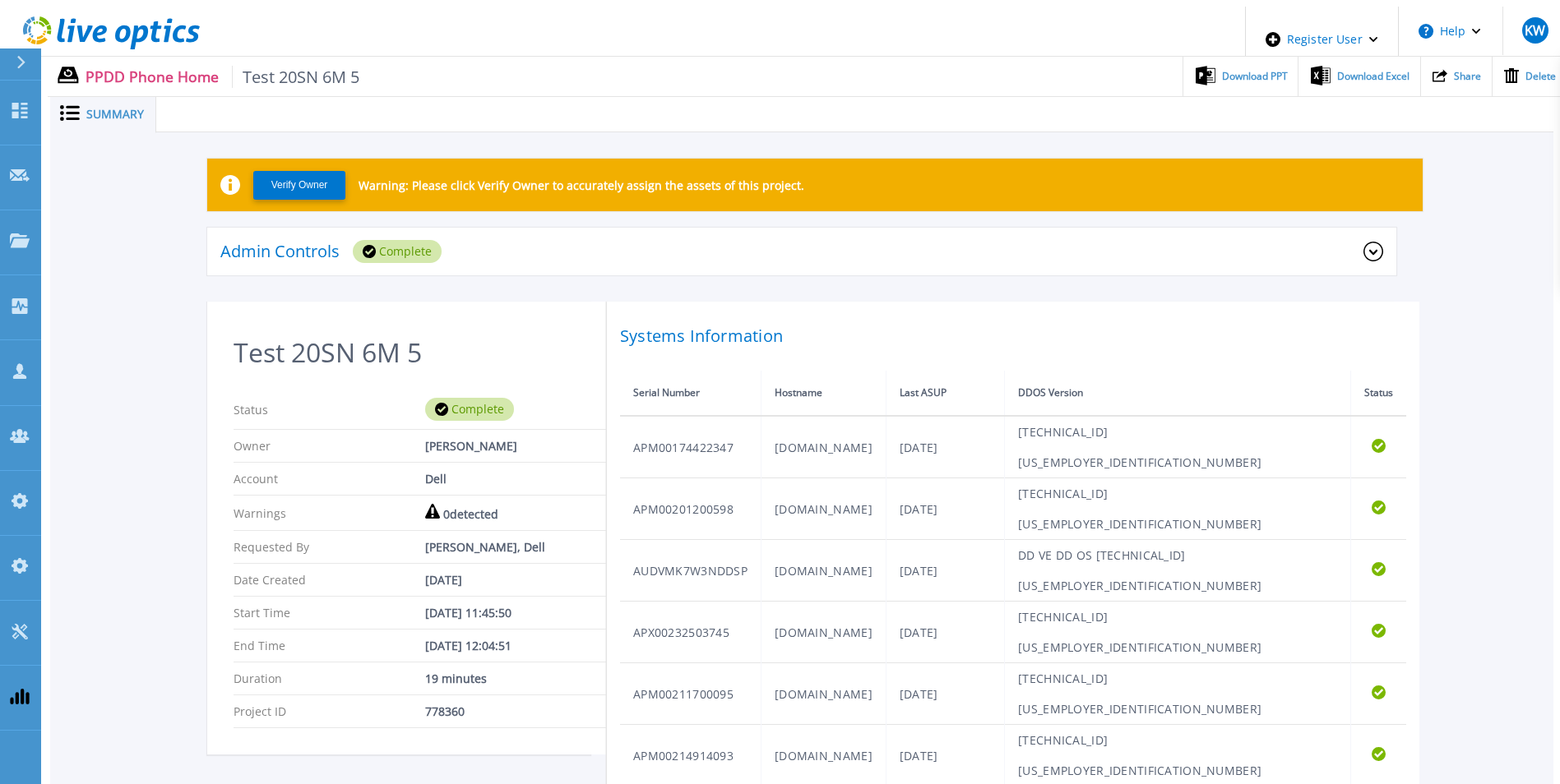
scroll to position [1009, 0]
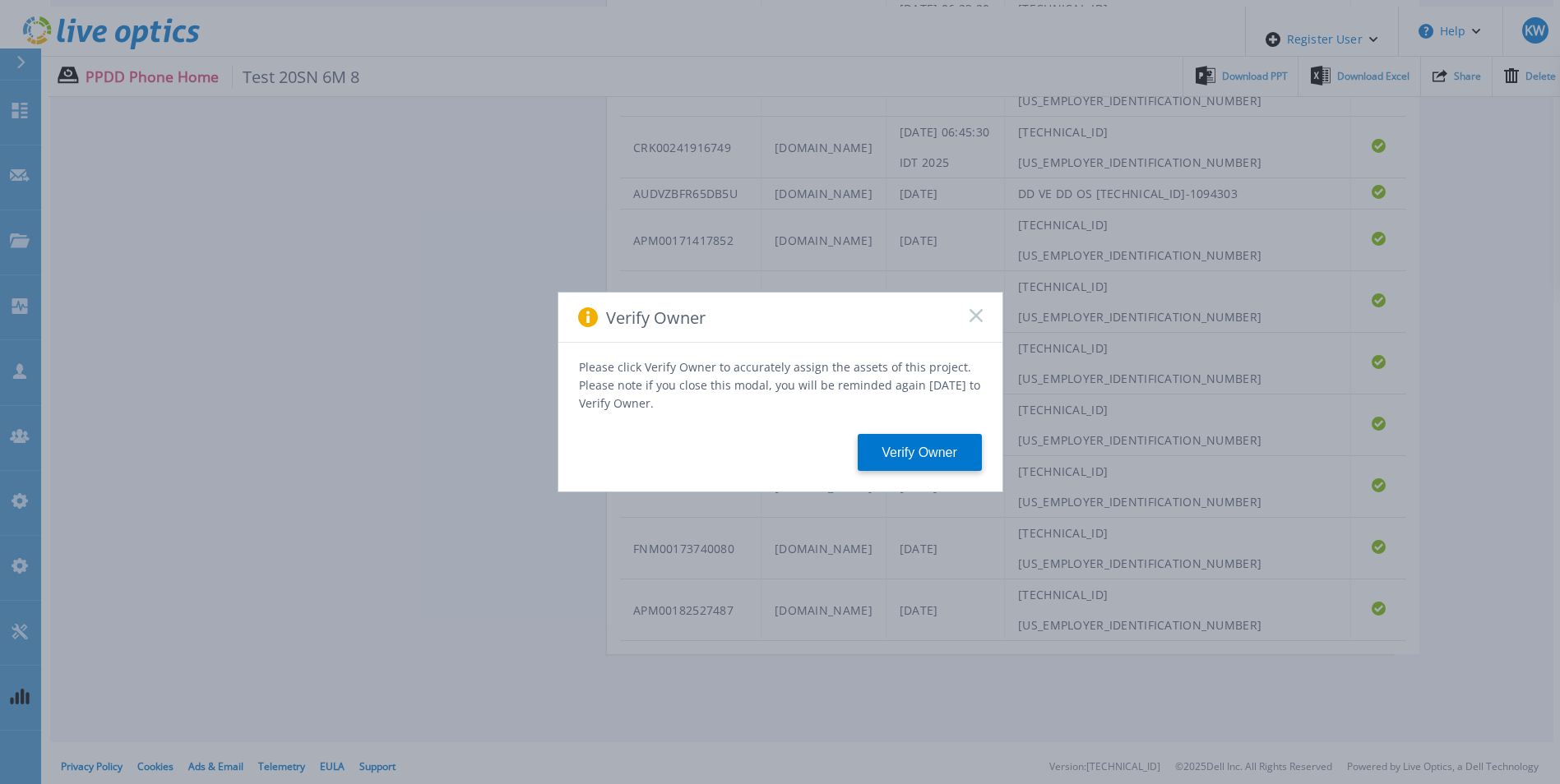
scroll to position [1009, 0]
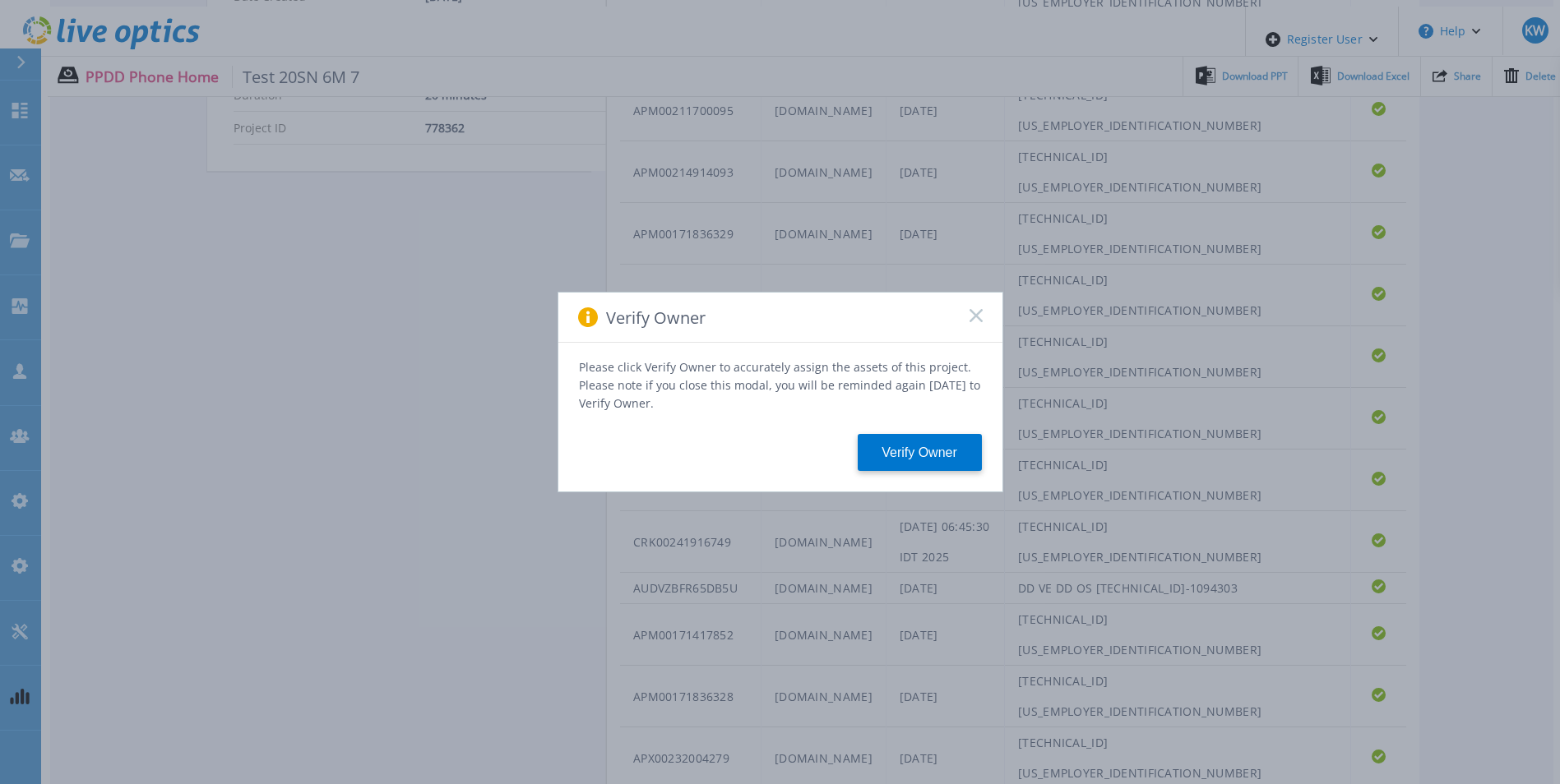
scroll to position [1009, 0]
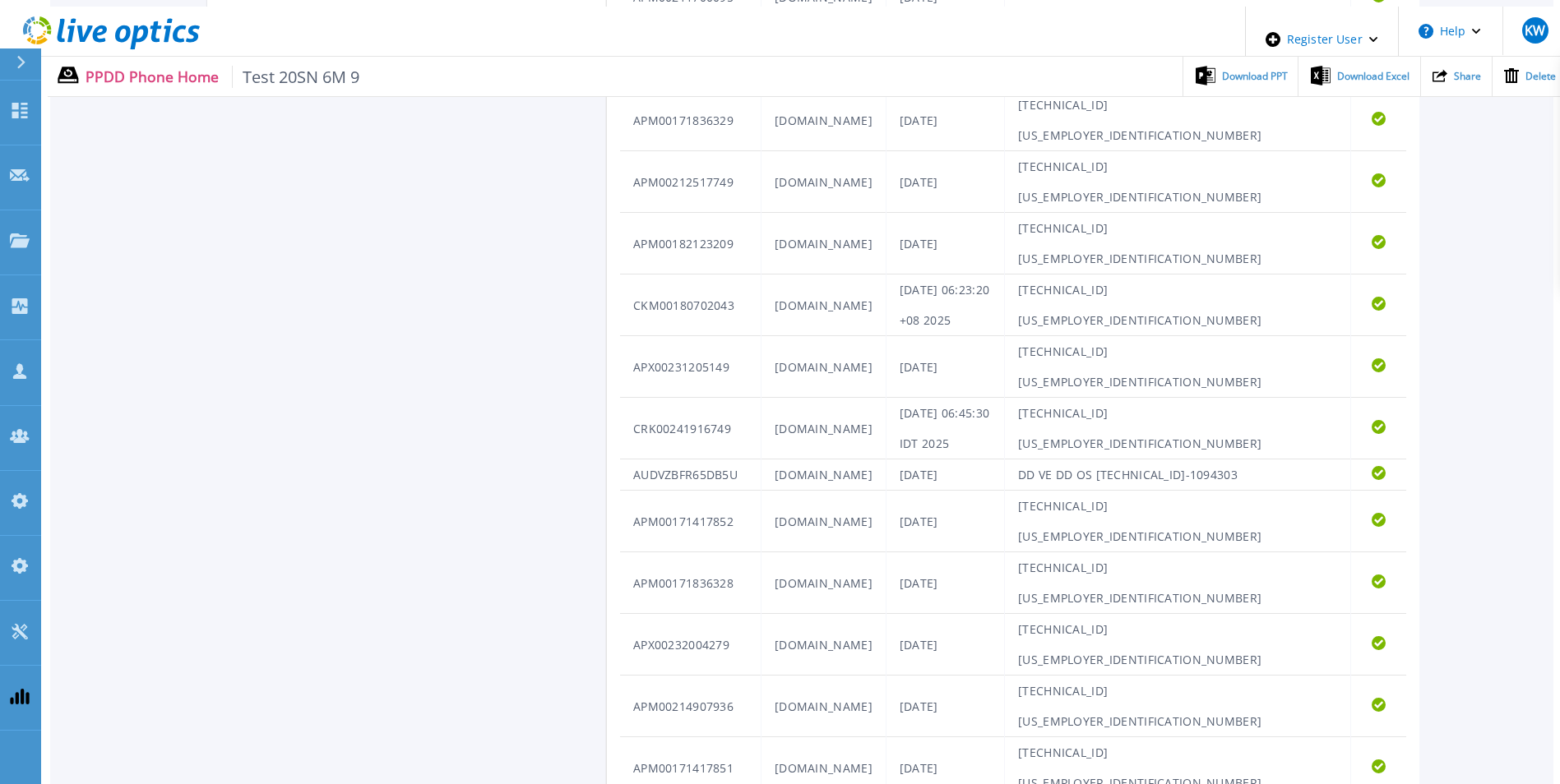
scroll to position [1009, 0]
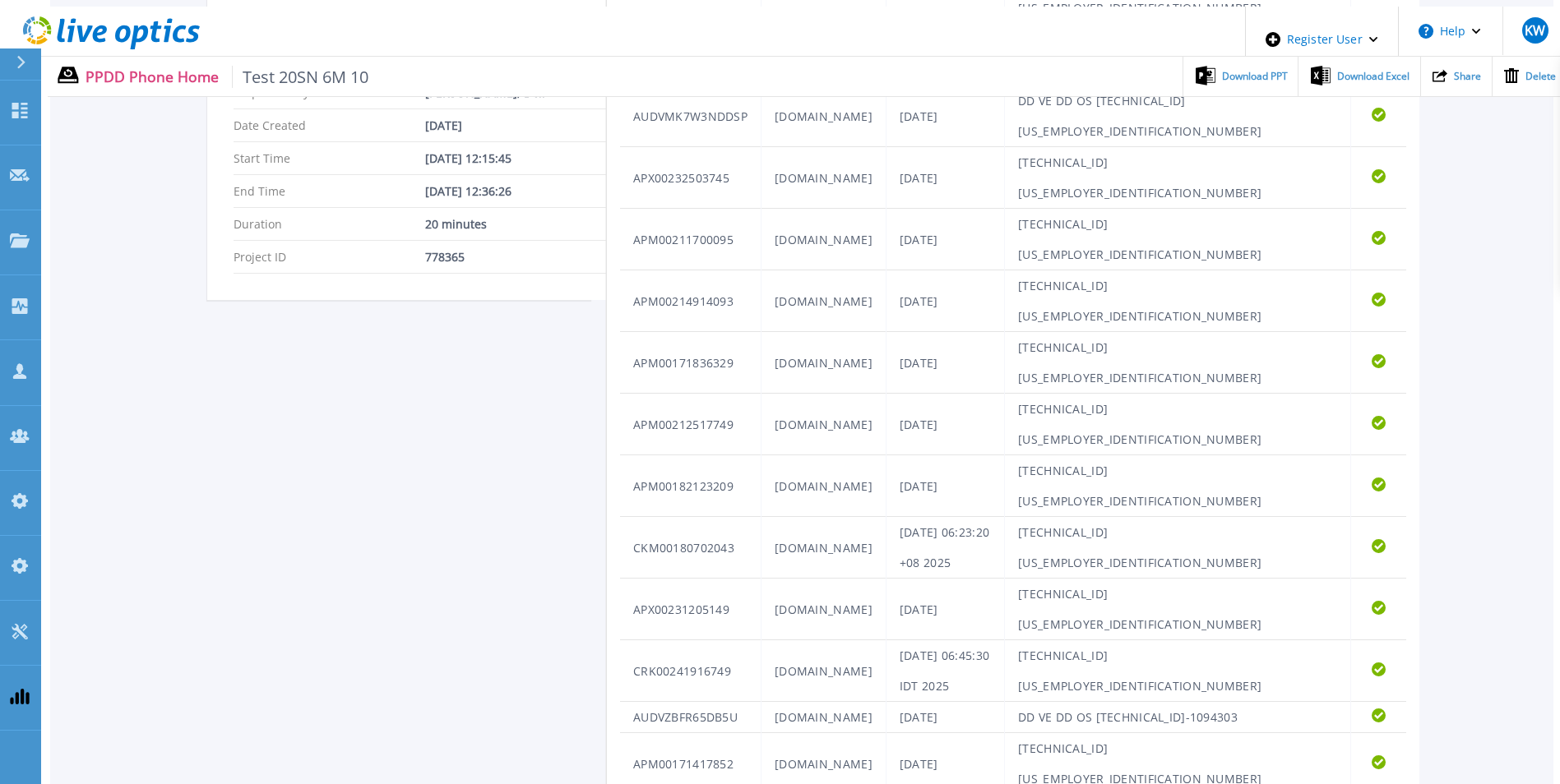
scroll to position [1009, 0]
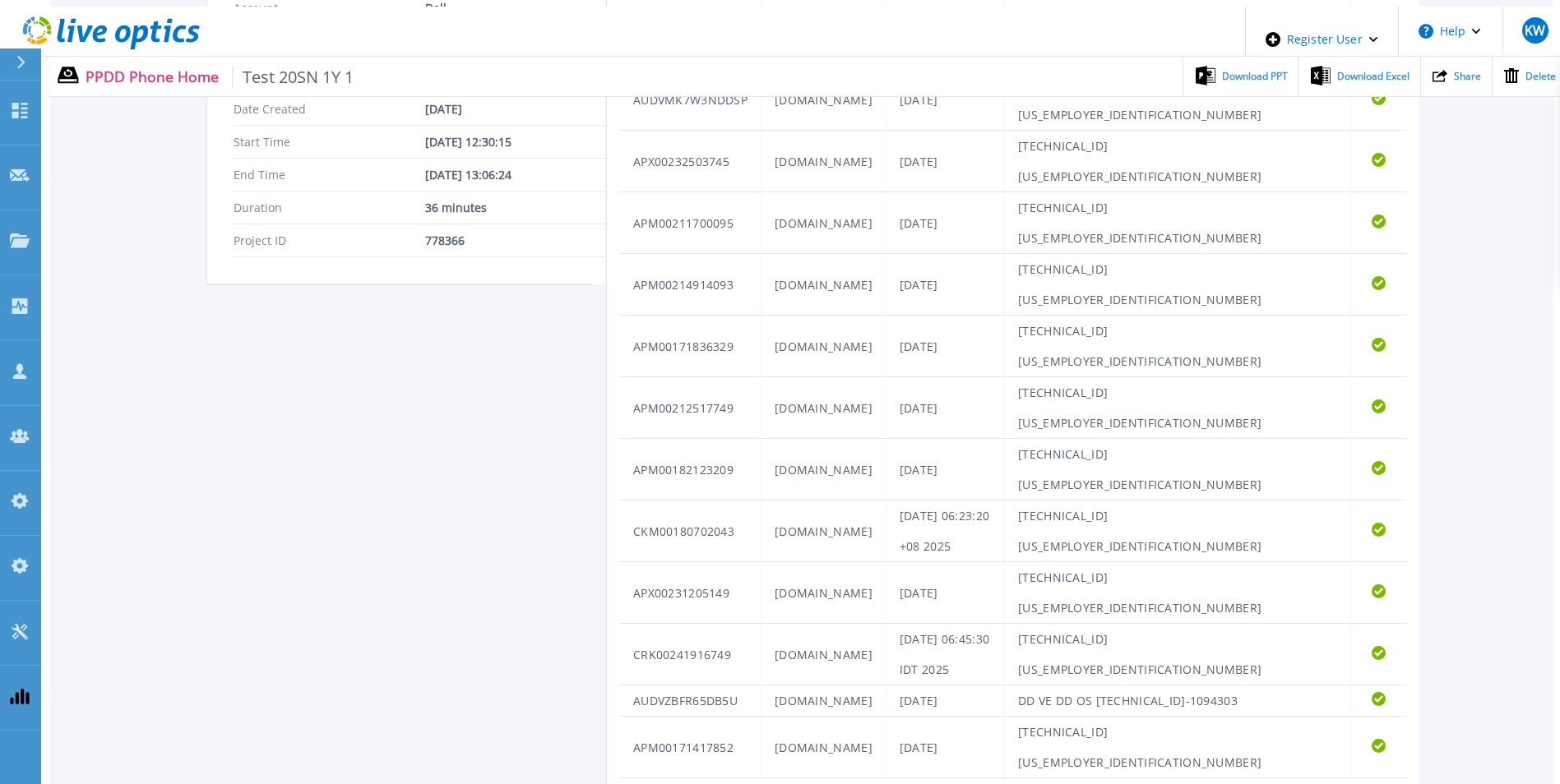
scroll to position [1009, 0]
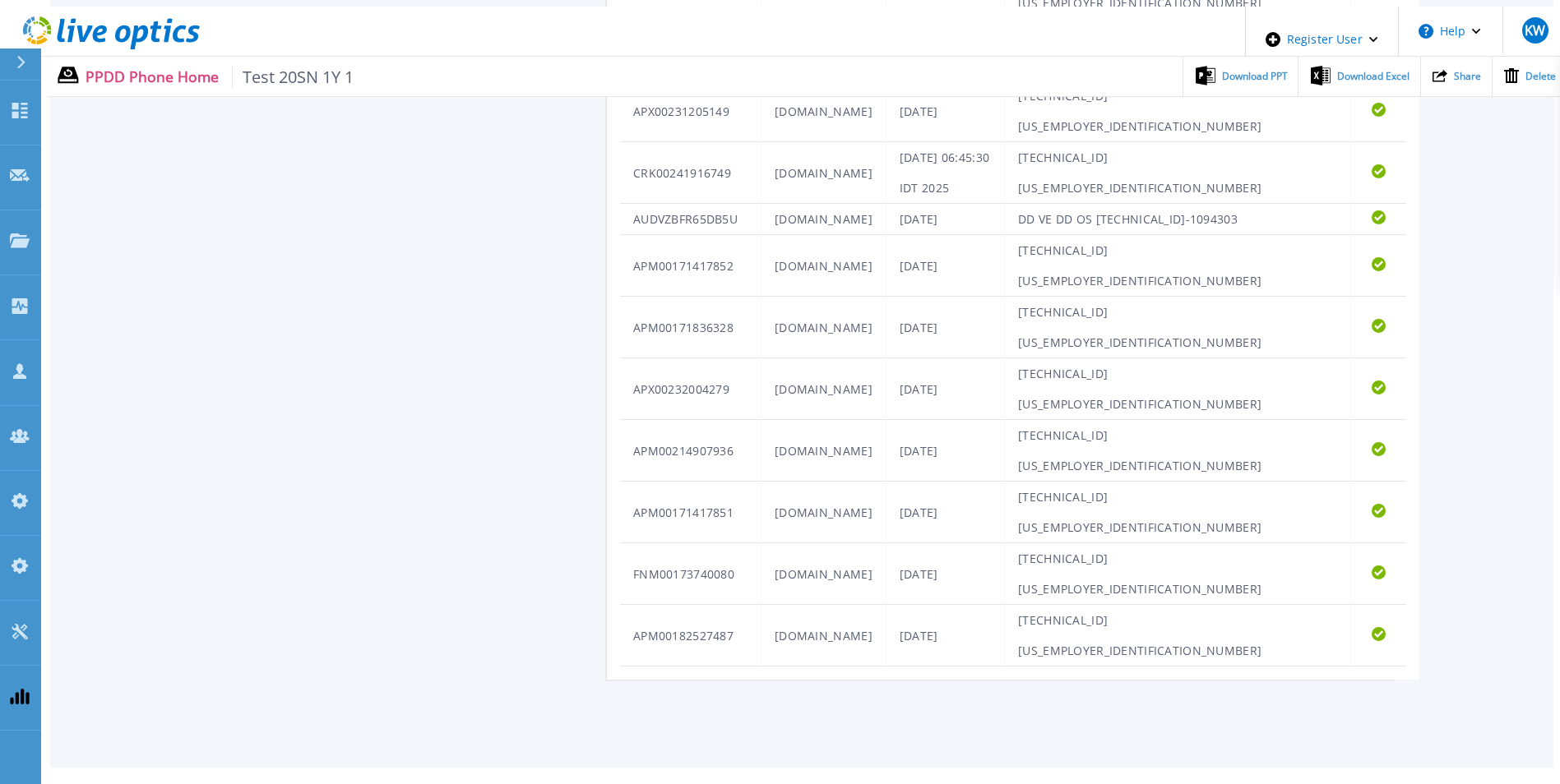
scroll to position [1009, 0]
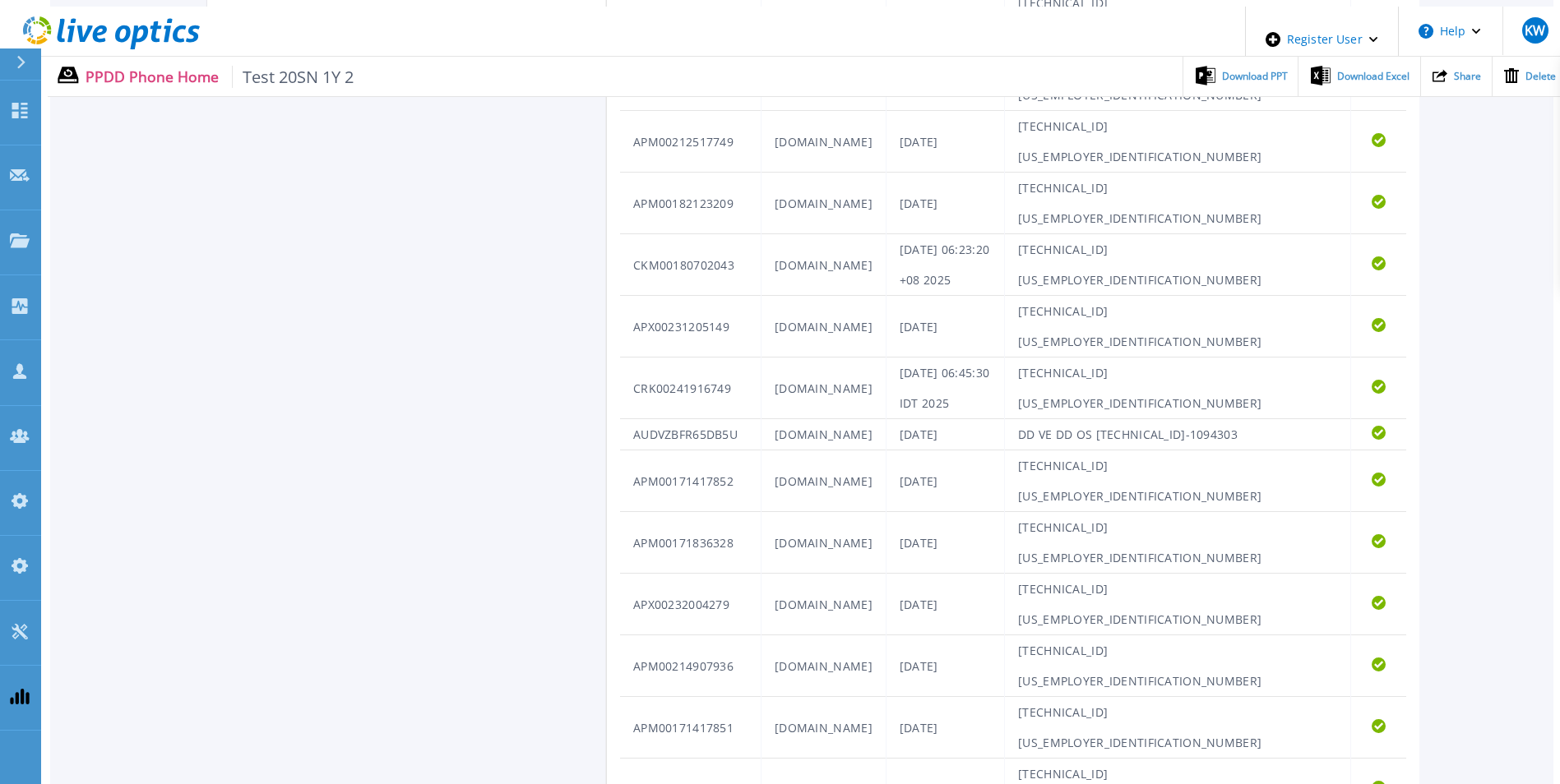
scroll to position [1009, 0]
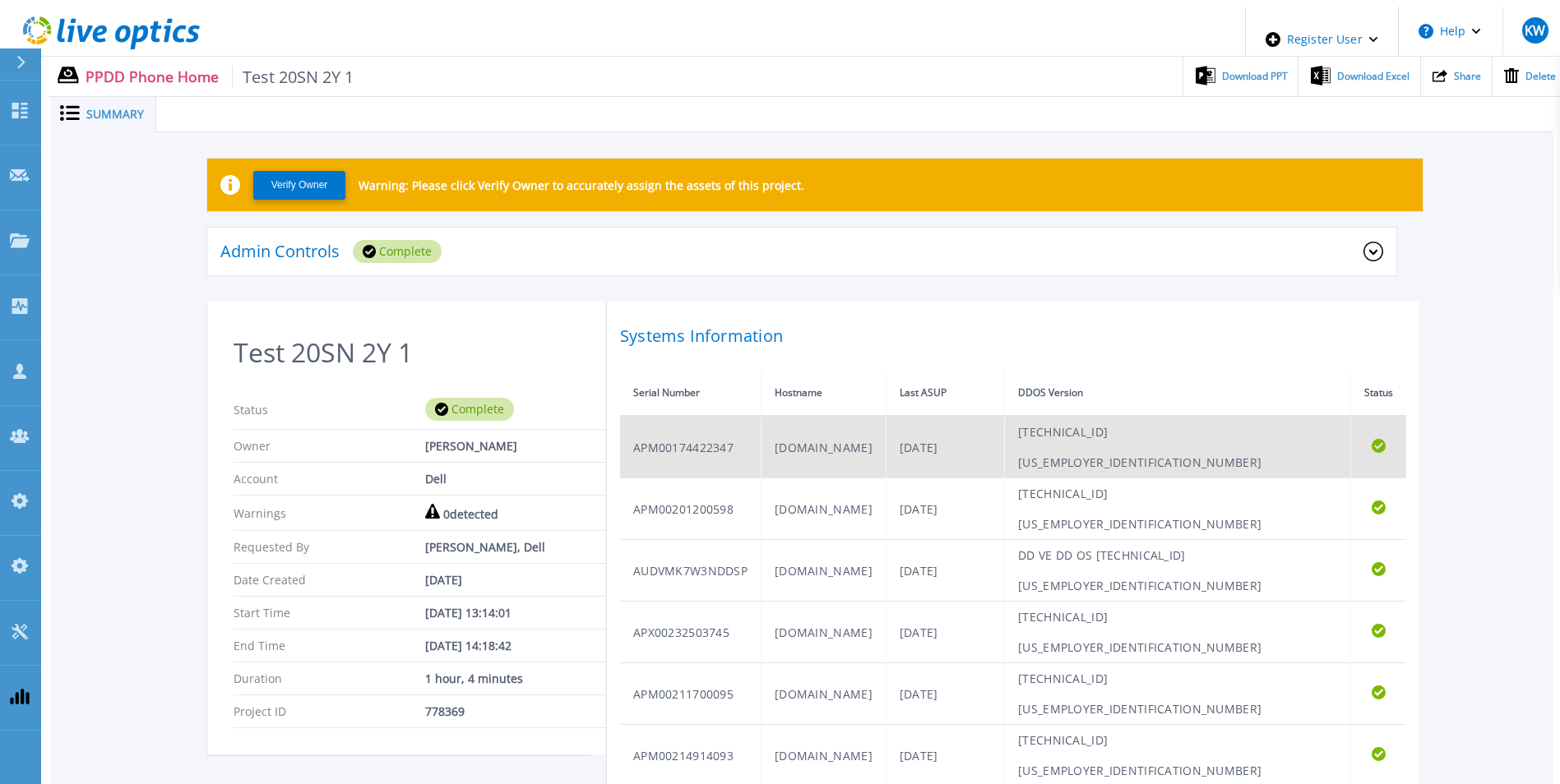
scroll to position [1009, 0]
